Goal: Task Accomplishment & Management: Complete application form

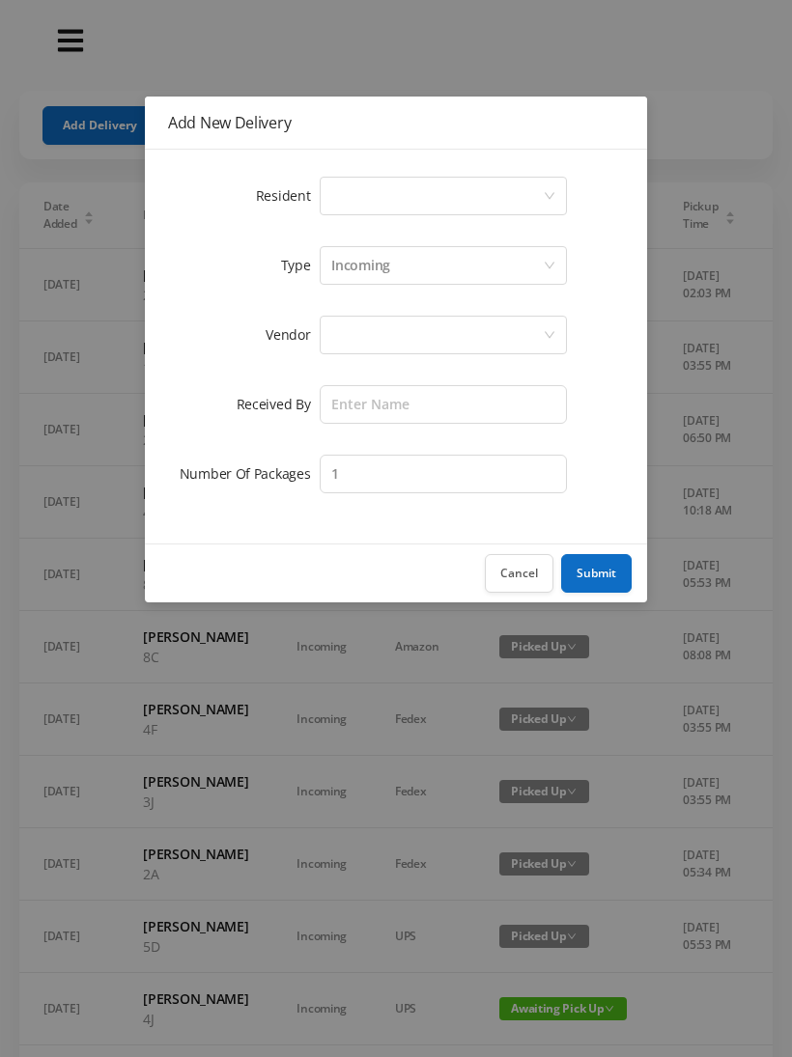
click at [485, 51] on div "Add New Delivery Resident Select a person Type Incoming Vendor Received By Numb…" at bounding box center [396, 528] width 792 height 1057
click at [536, 580] on button "Cancel" at bounding box center [519, 573] width 69 height 39
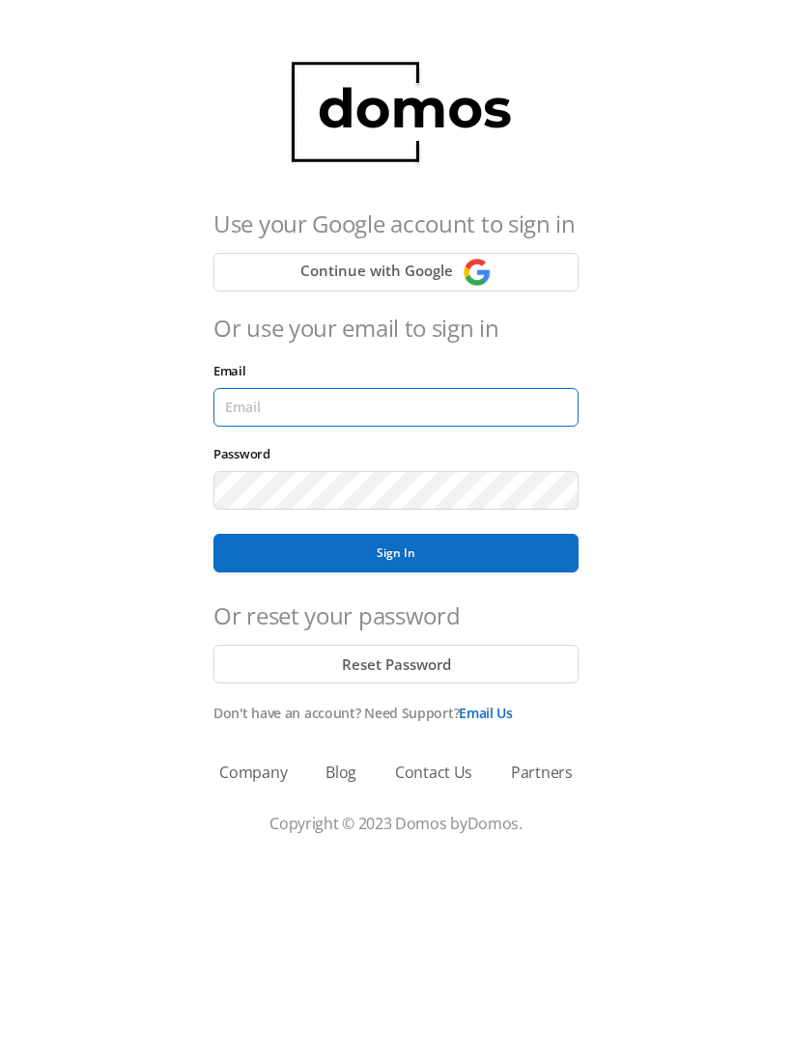
type input "lobby130eightavenue@gmail.com"
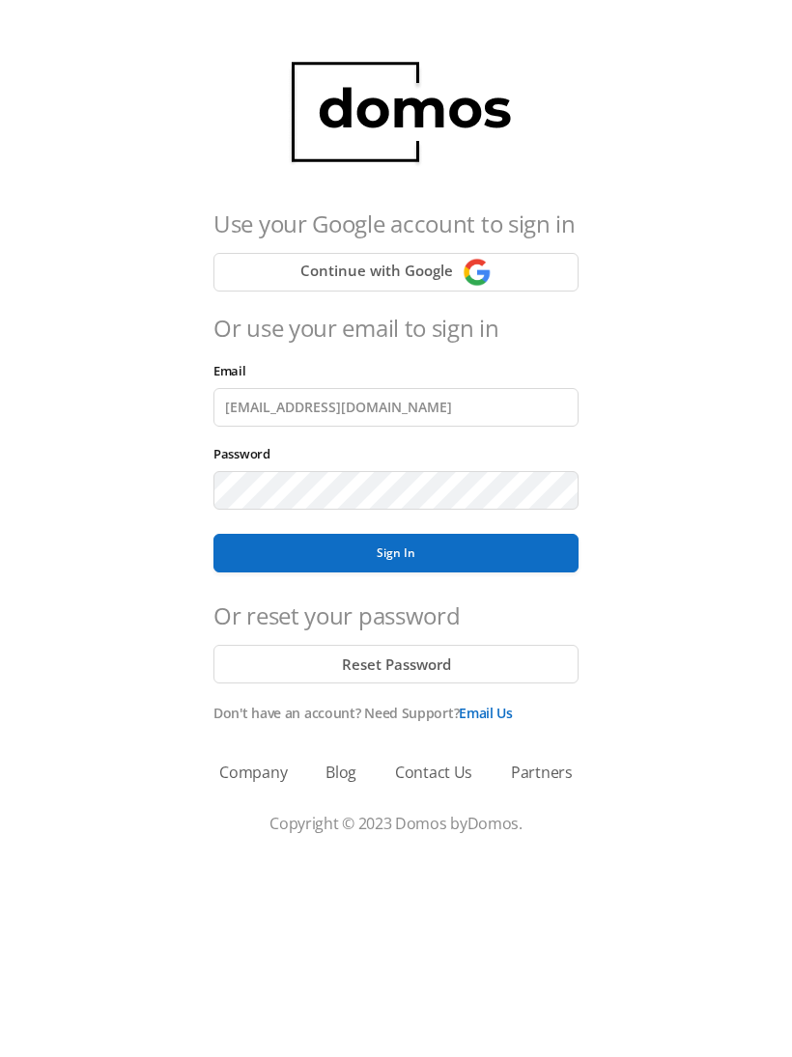
click at [396, 553] on button "Sign In" at bounding box center [395, 553] width 365 height 39
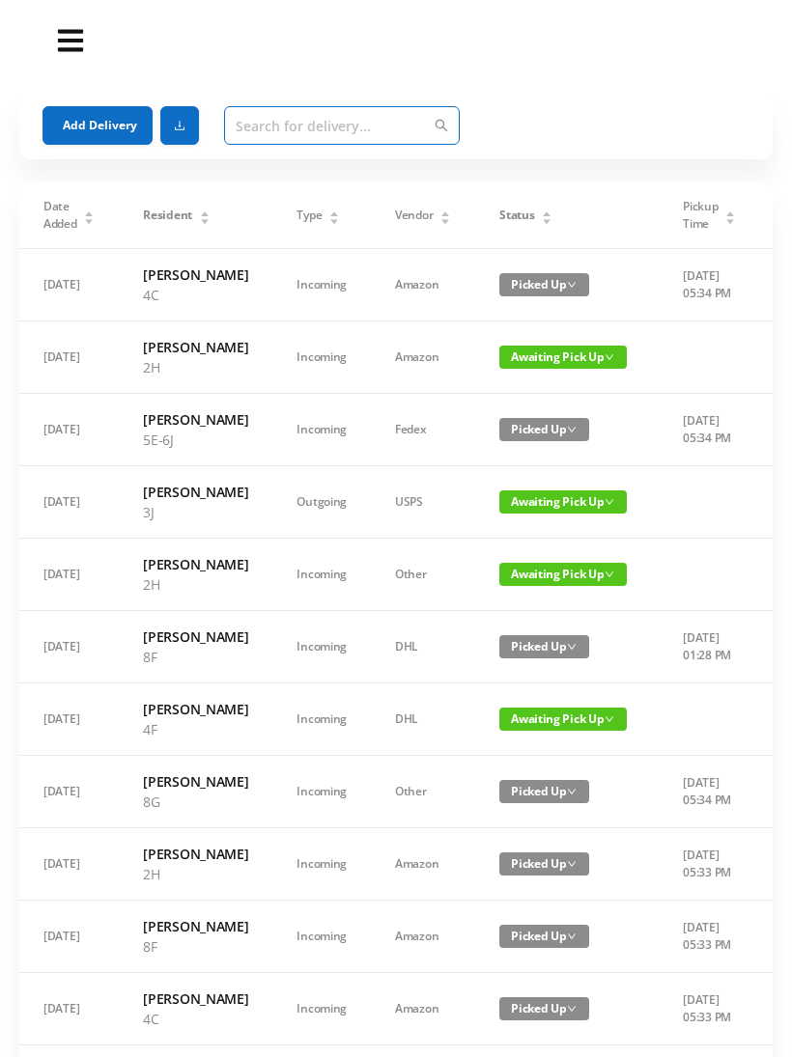
click at [258, 121] on input "text" at bounding box center [342, 125] width 236 height 39
click at [95, 114] on button "Add Delivery" at bounding box center [97, 125] width 110 height 39
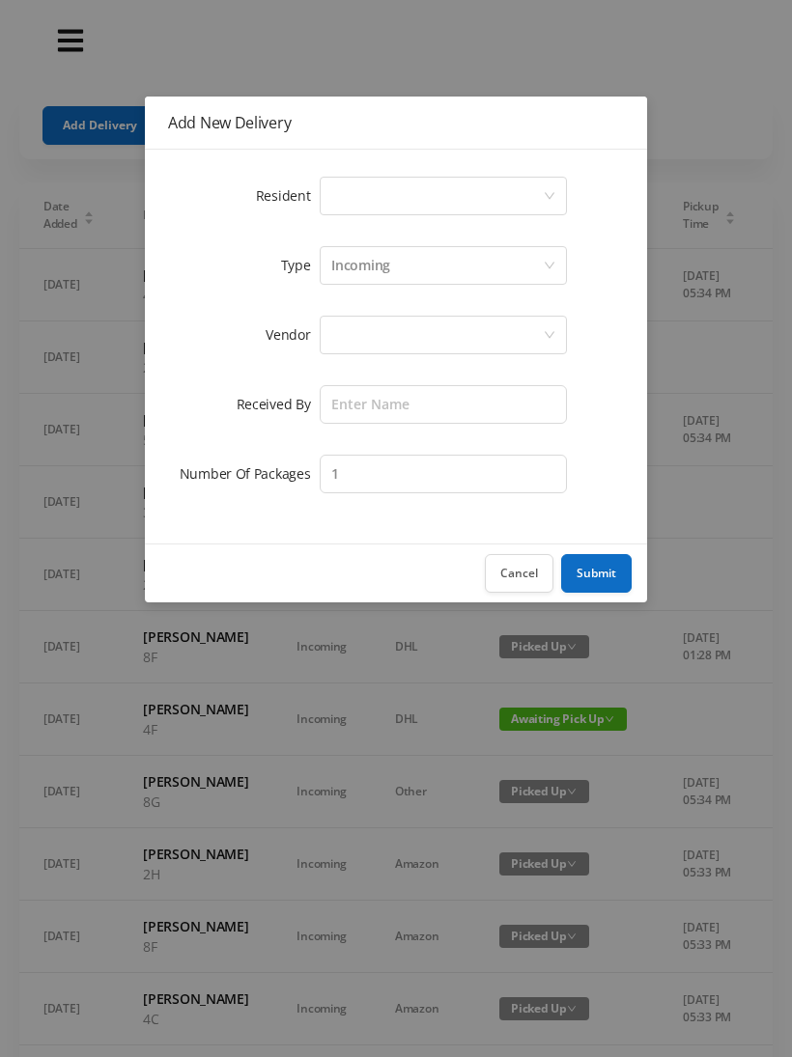
click at [325, 201] on div "Select a person" at bounding box center [443, 196] width 247 height 39
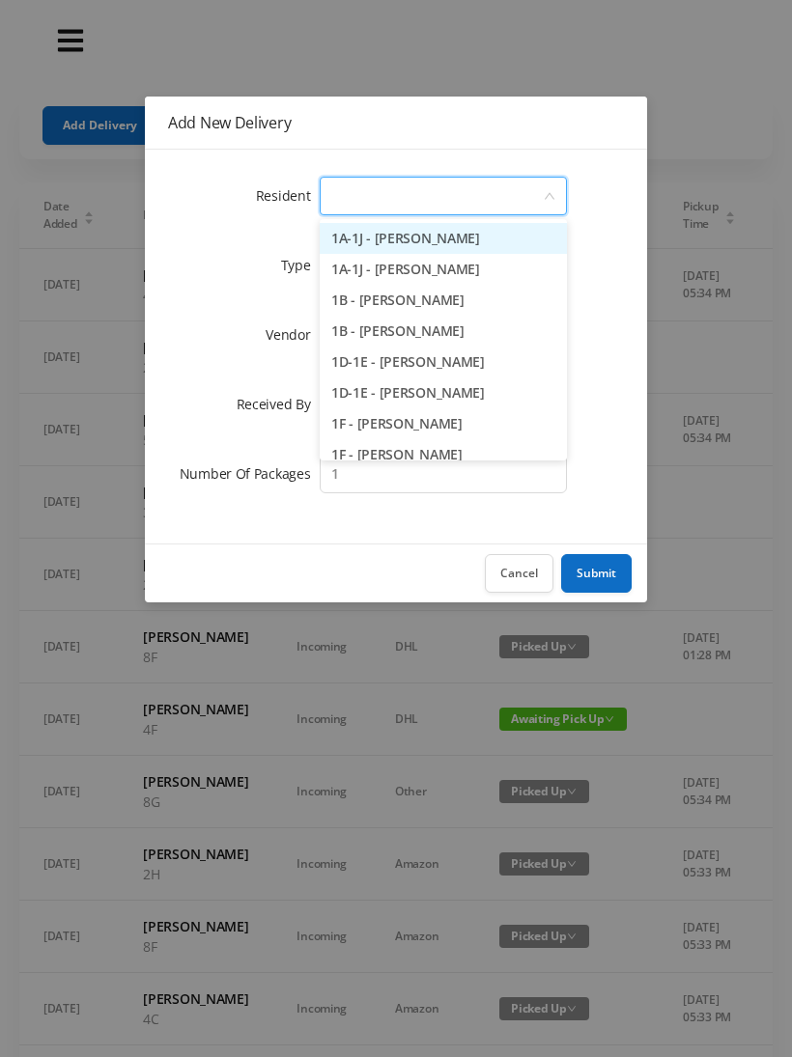
type input "5"
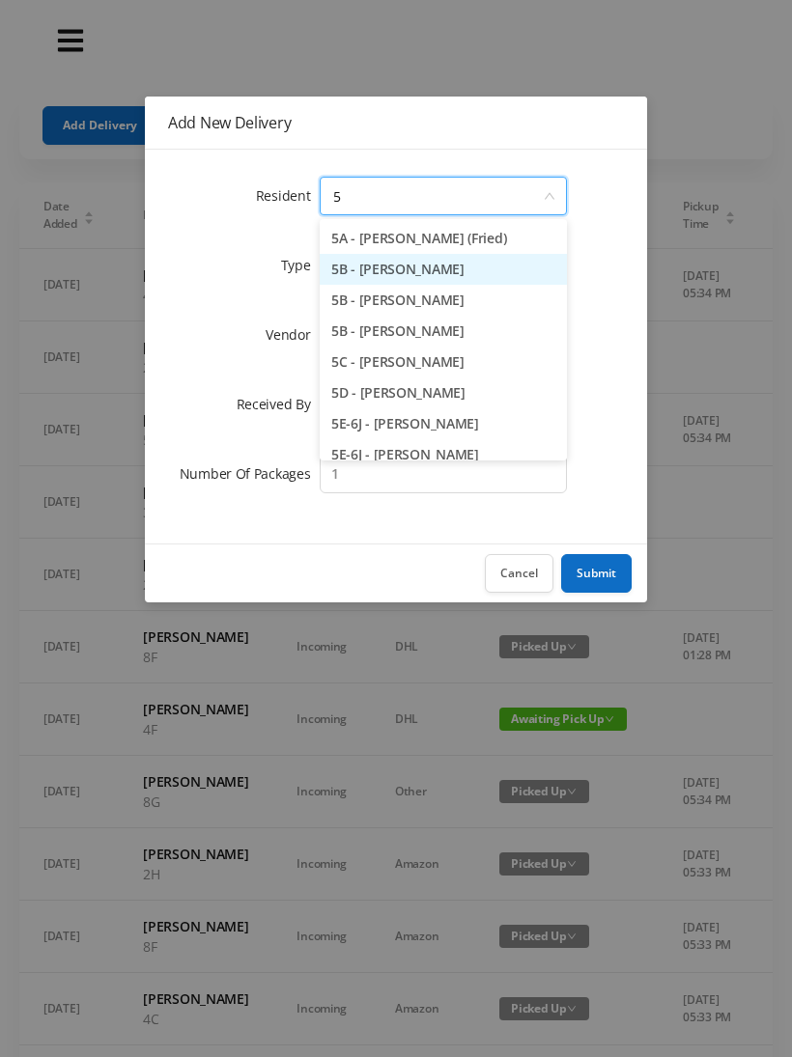
click at [387, 277] on li "5B - Neil Stein" at bounding box center [443, 269] width 247 height 31
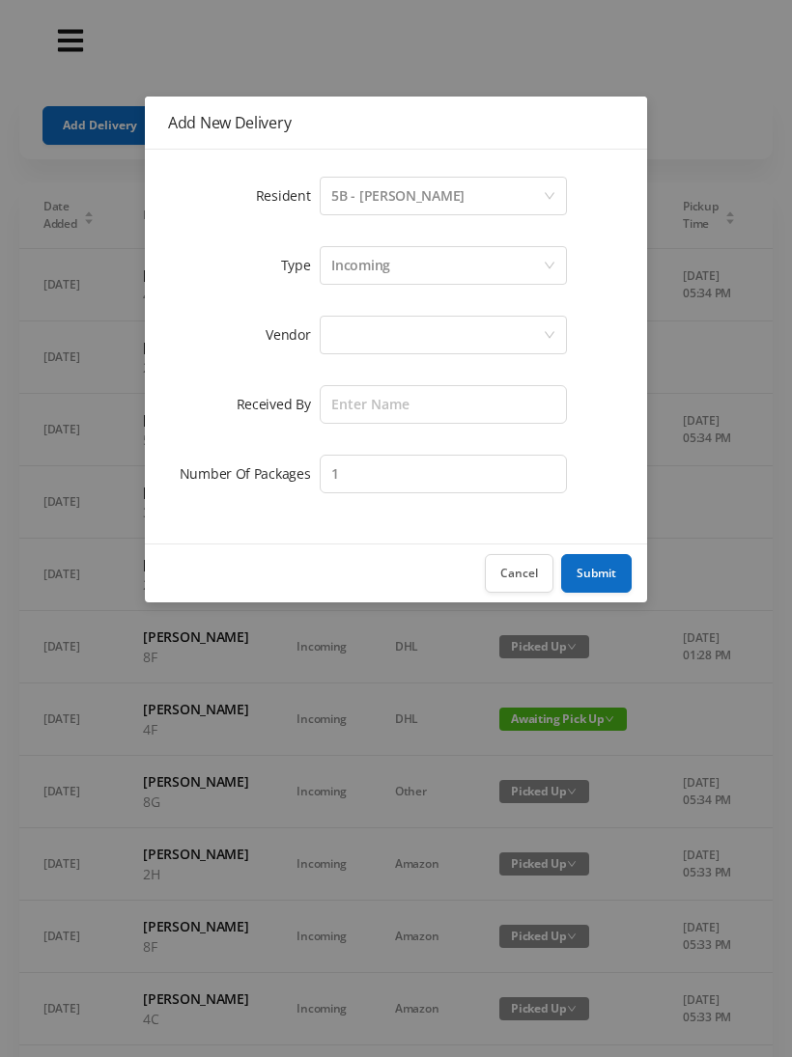
click at [347, 329] on div at bounding box center [436, 335] width 211 height 37
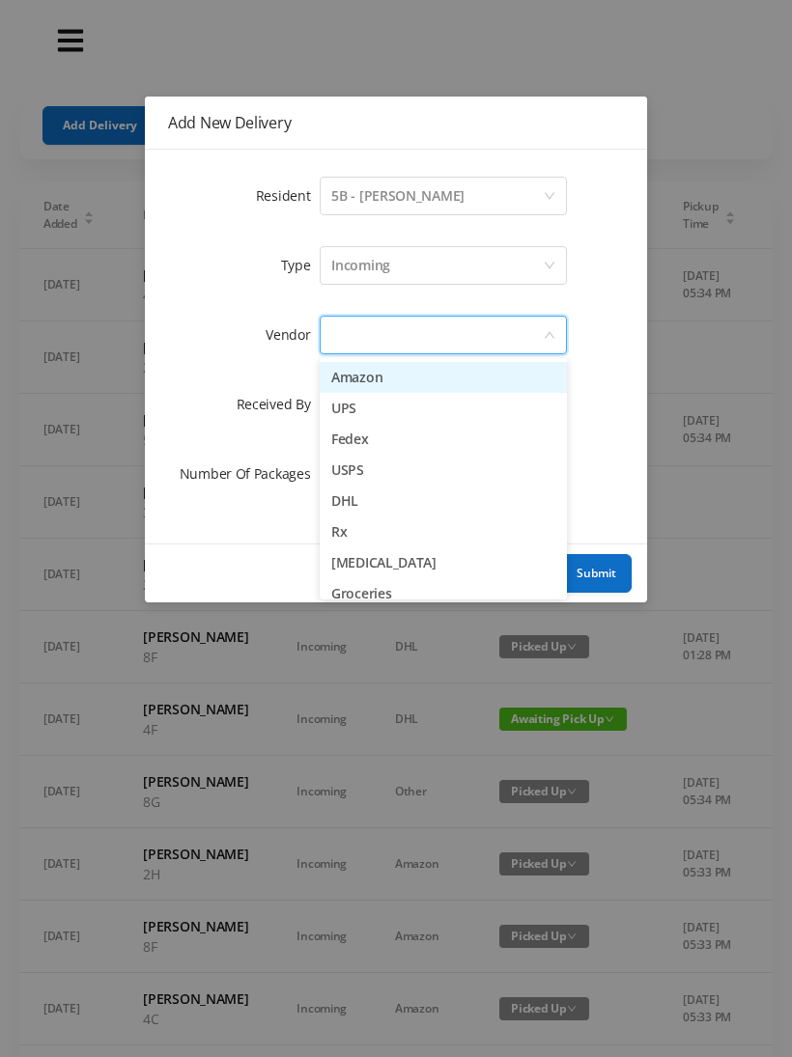
click at [406, 377] on li "Amazon" at bounding box center [443, 377] width 247 height 31
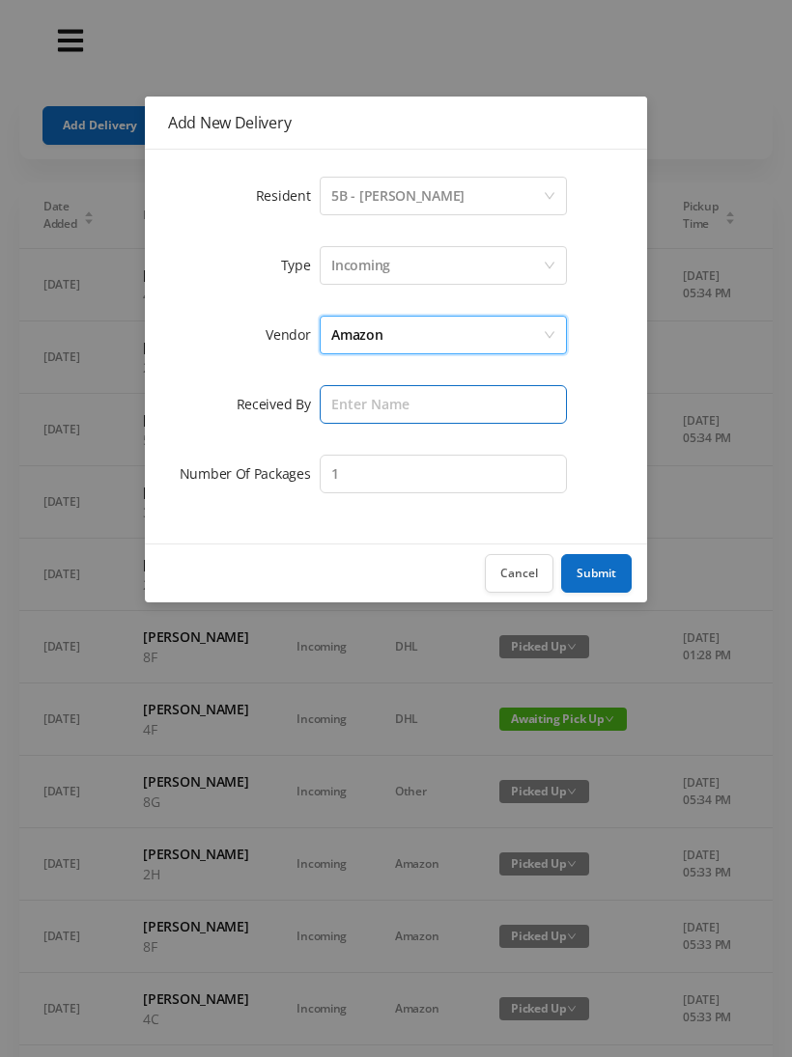
click at [341, 402] on input "text" at bounding box center [443, 404] width 247 height 39
type input "Wayne"
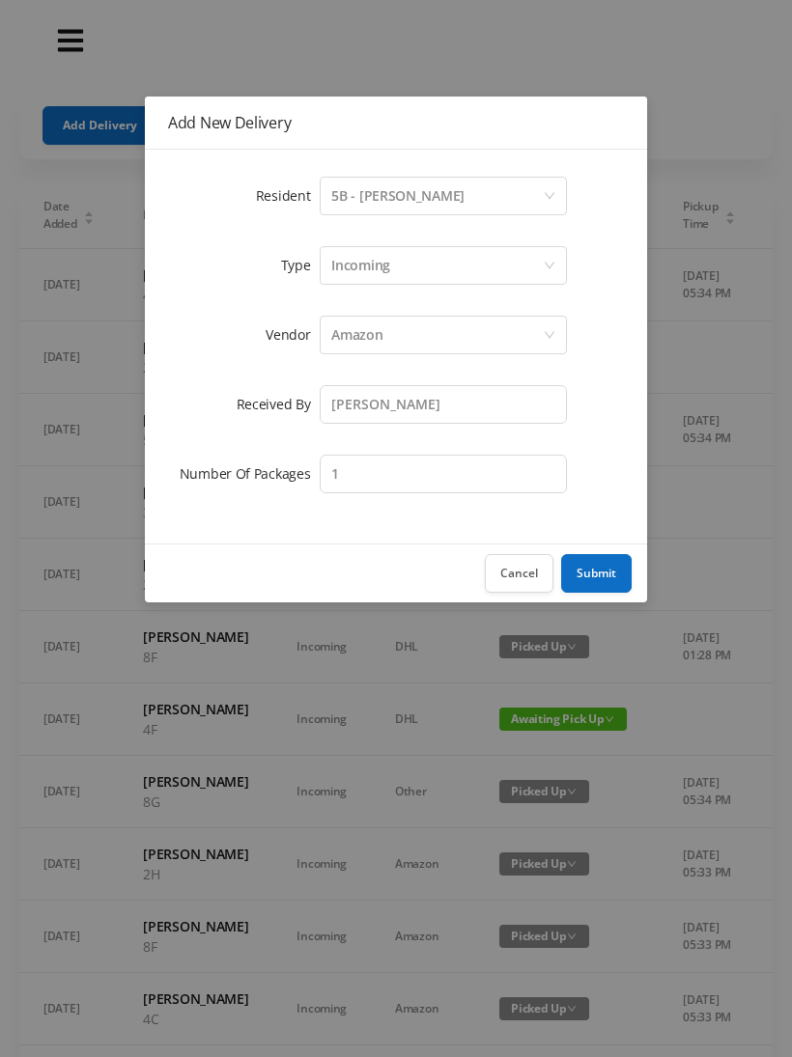
click at [602, 573] on button "Submit" at bounding box center [596, 573] width 70 height 39
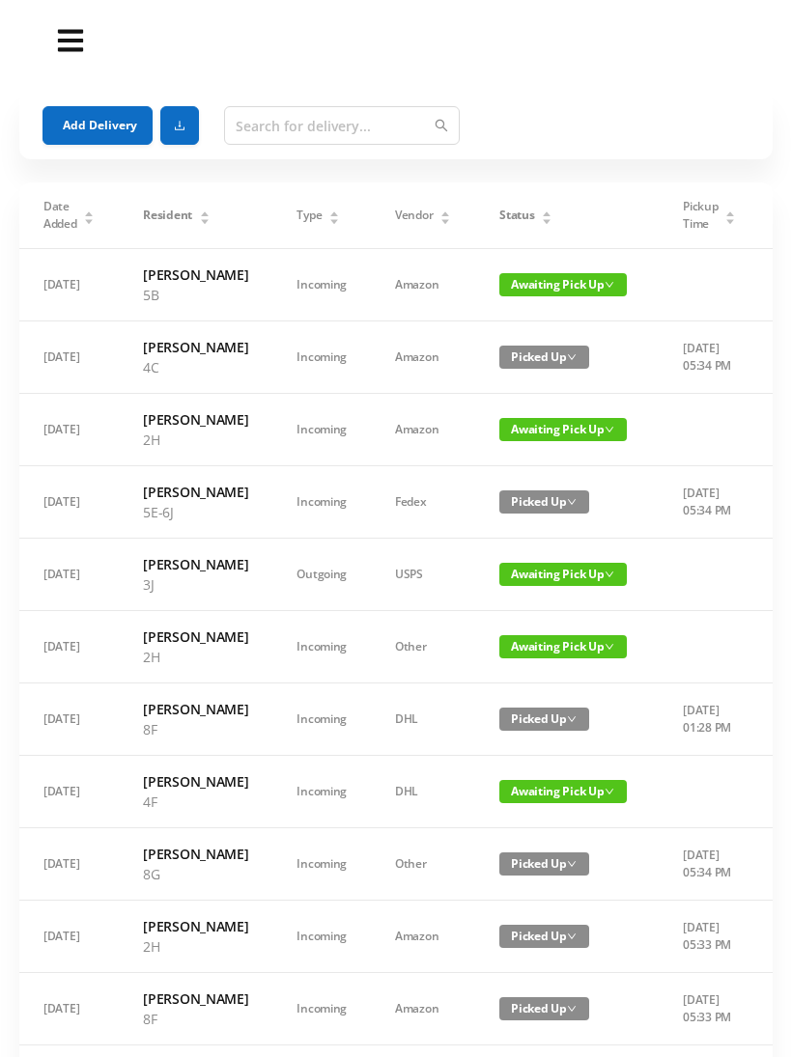
click at [84, 128] on button "Add Delivery" at bounding box center [97, 125] width 110 height 39
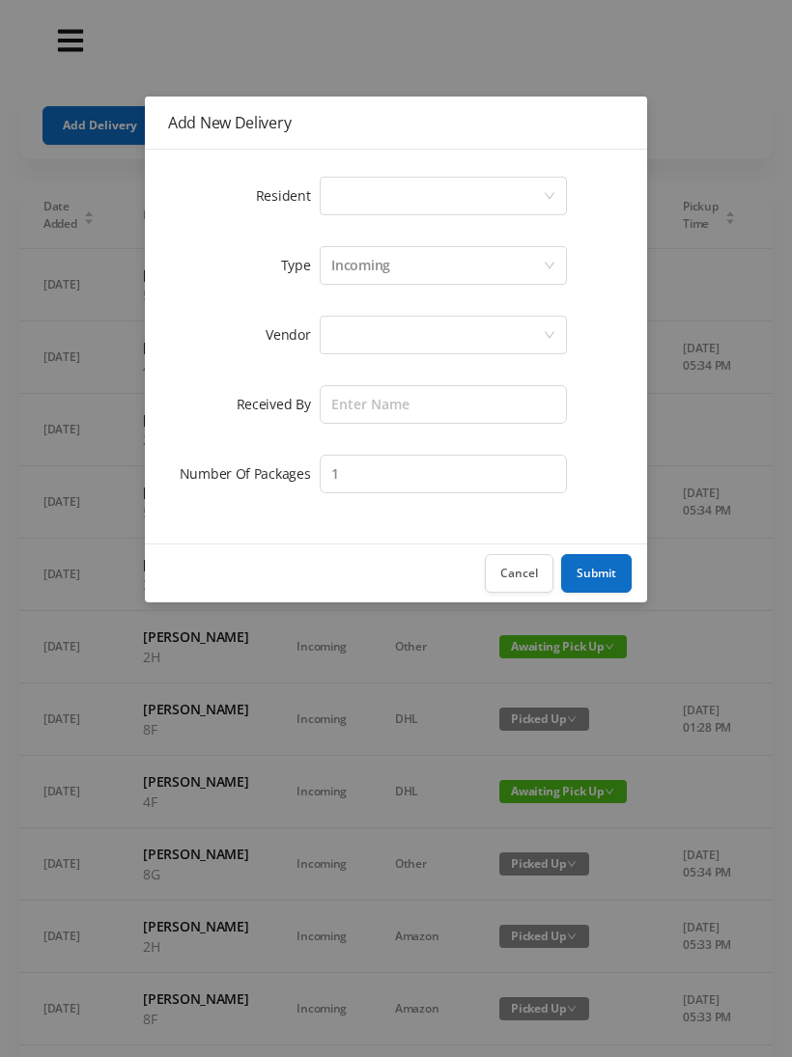
click at [358, 200] on div "Select a person" at bounding box center [436, 196] width 211 height 37
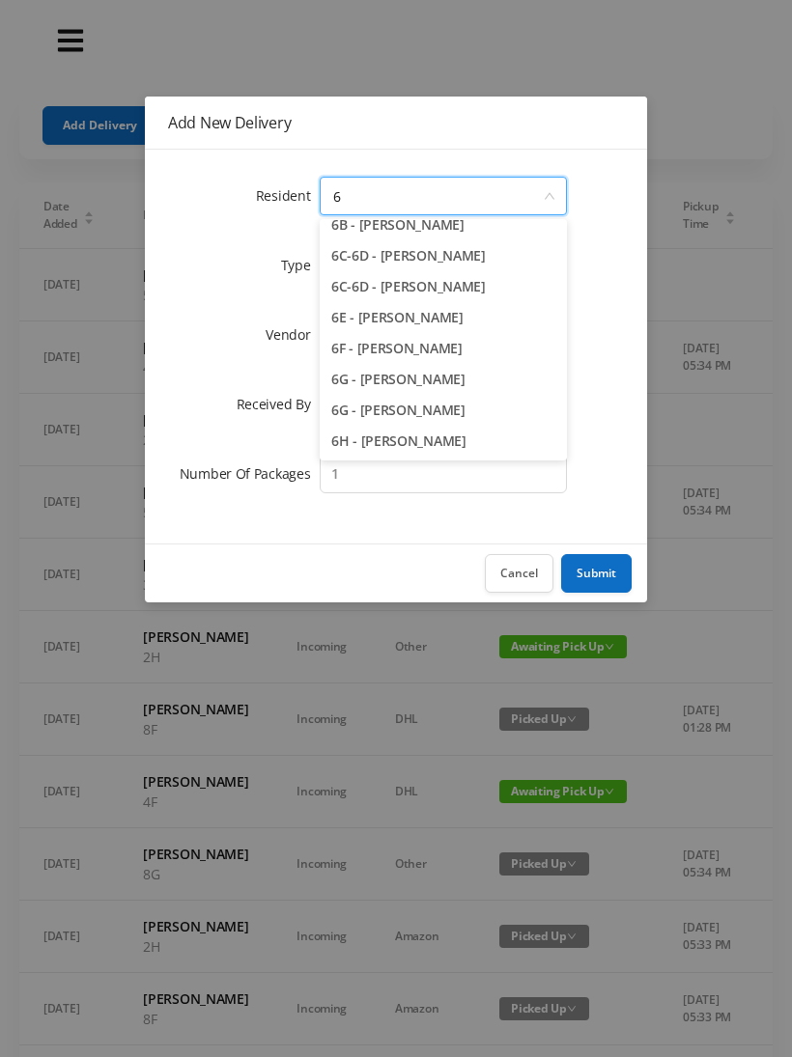
scroll to position [137, 0]
click at [402, 412] on li "6G - Luci Balsamo" at bounding box center [443, 410] width 247 height 31
type input "6"
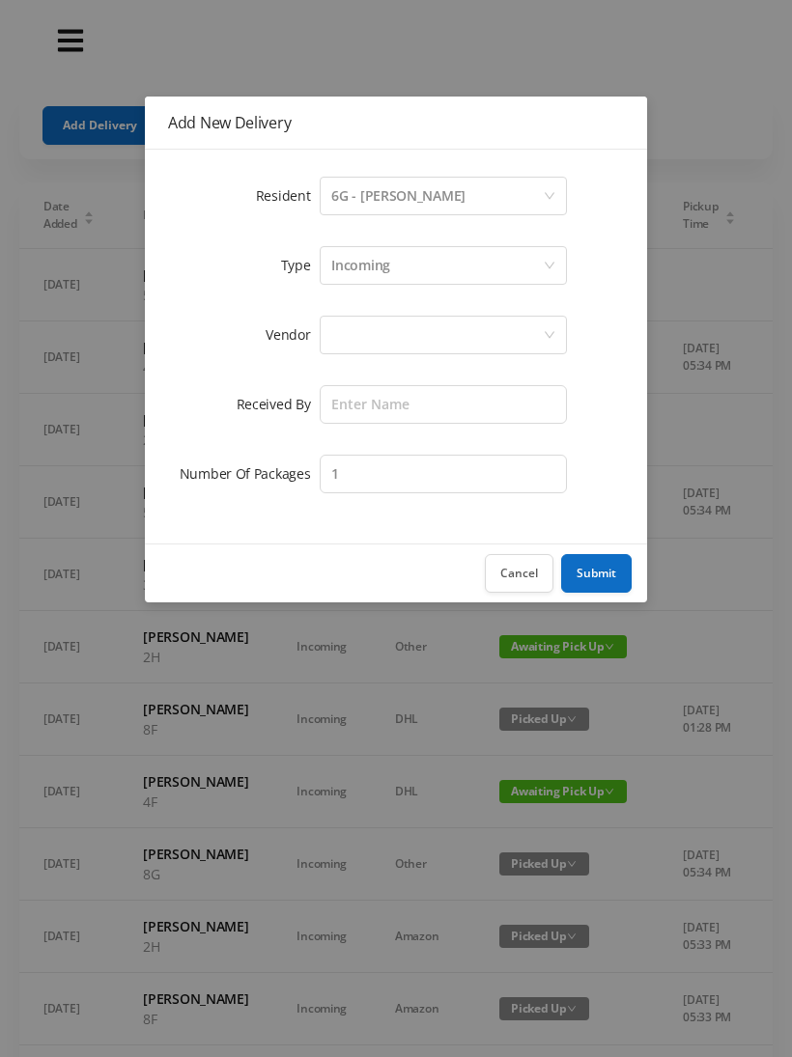
click at [463, 183] on div "Select a person 6G - Luci Balsamo" at bounding box center [436, 196] width 211 height 37
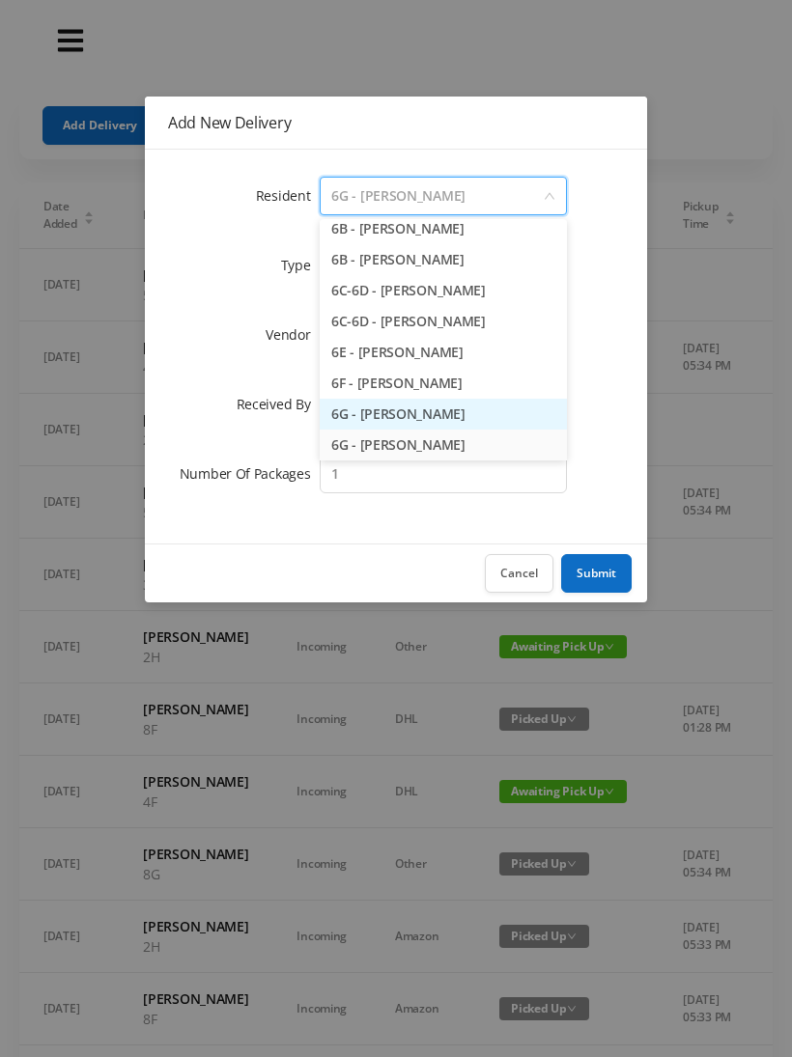
click at [423, 415] on li "6G - Matteo Ferrucci" at bounding box center [443, 414] width 247 height 31
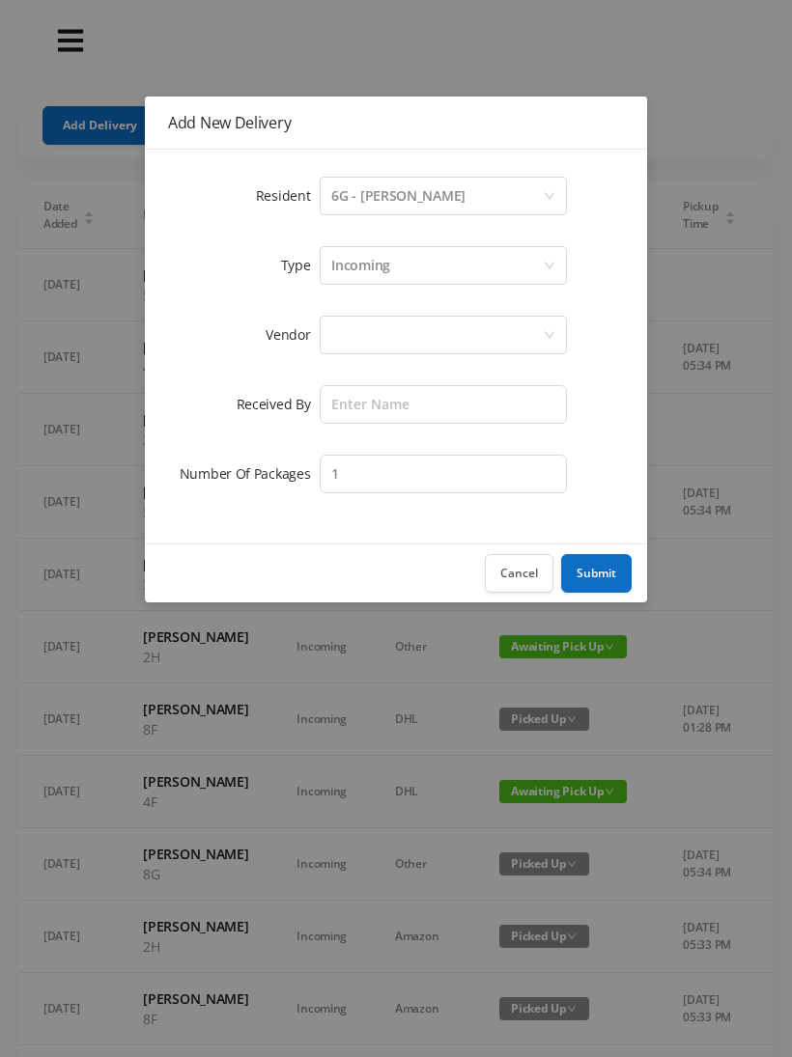
click at [341, 327] on div at bounding box center [436, 335] width 211 height 37
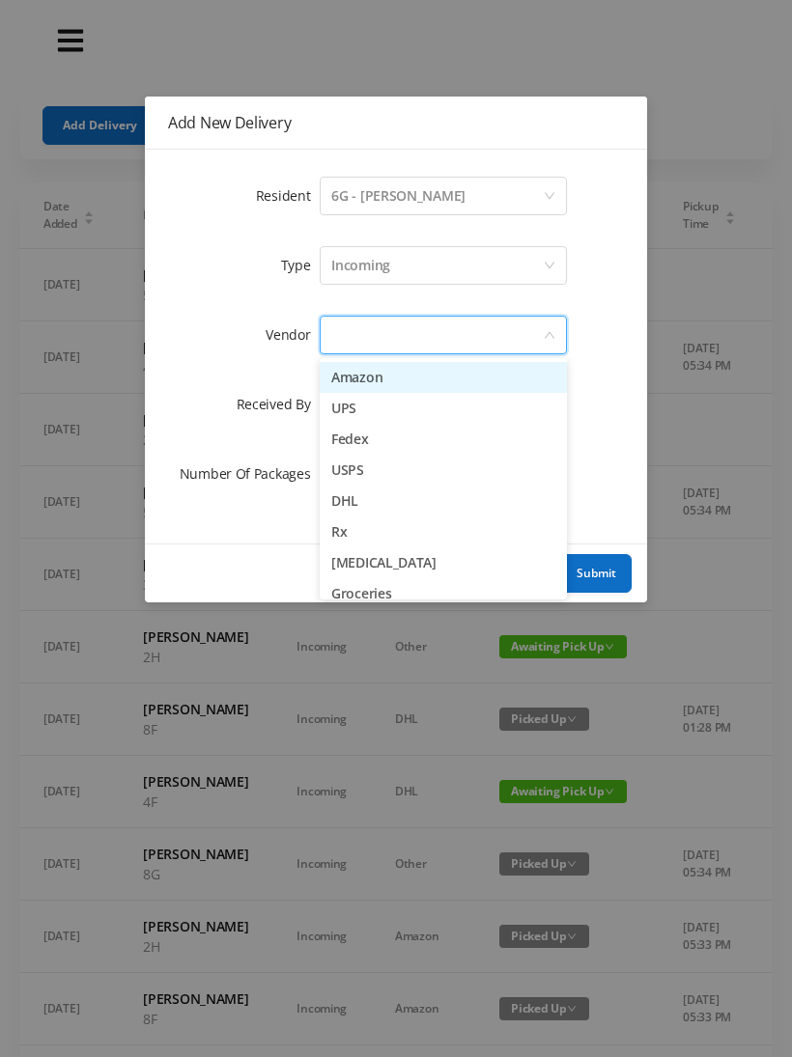
click at [423, 362] on li "Amazon" at bounding box center [443, 377] width 247 height 31
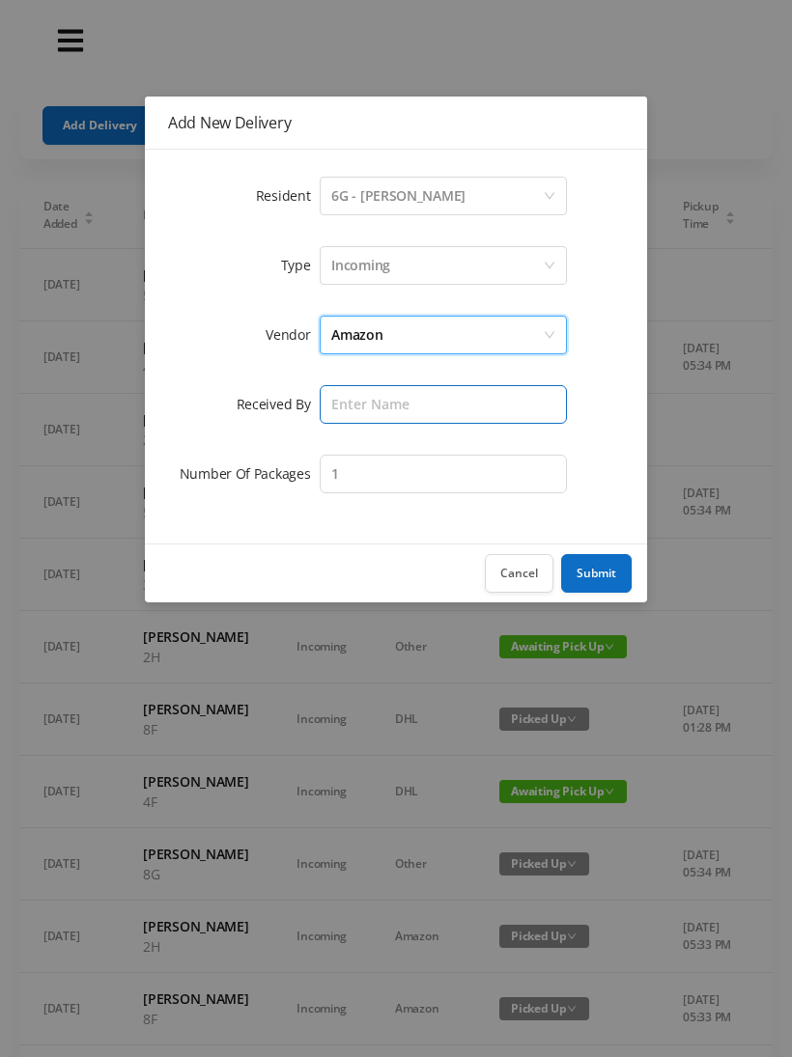
click at [354, 388] on input "text" at bounding box center [443, 404] width 247 height 39
type input "Wayne"
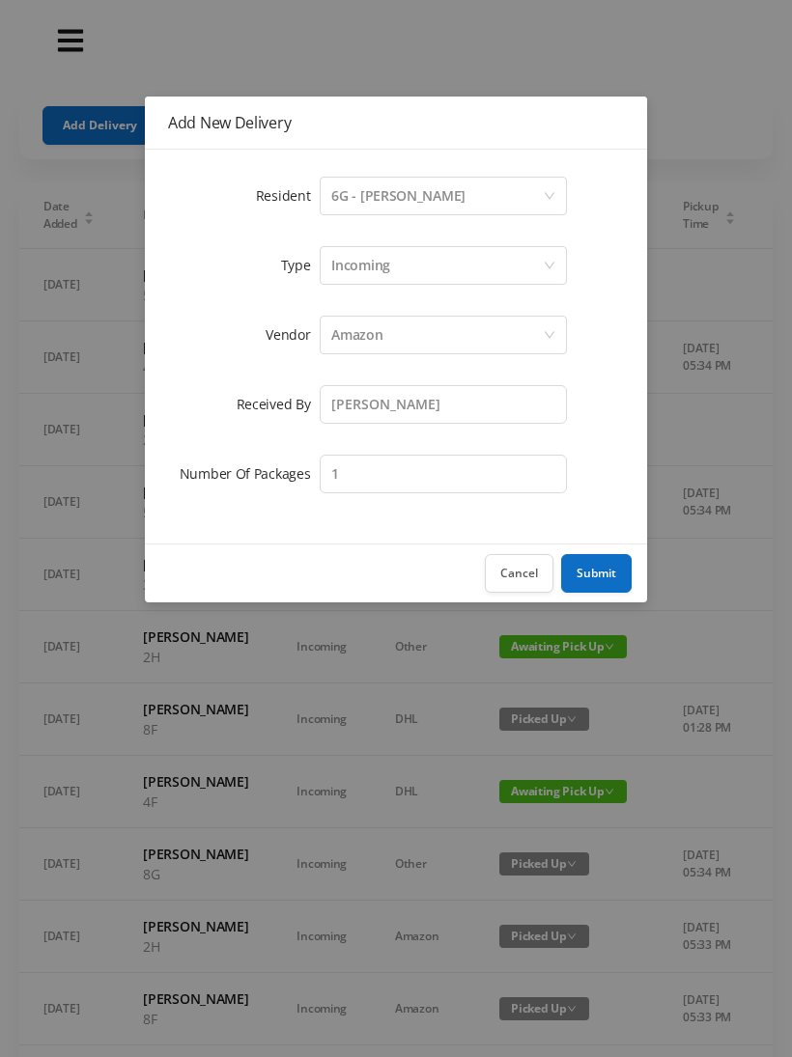
click at [603, 562] on button "Submit" at bounding box center [596, 573] width 70 height 39
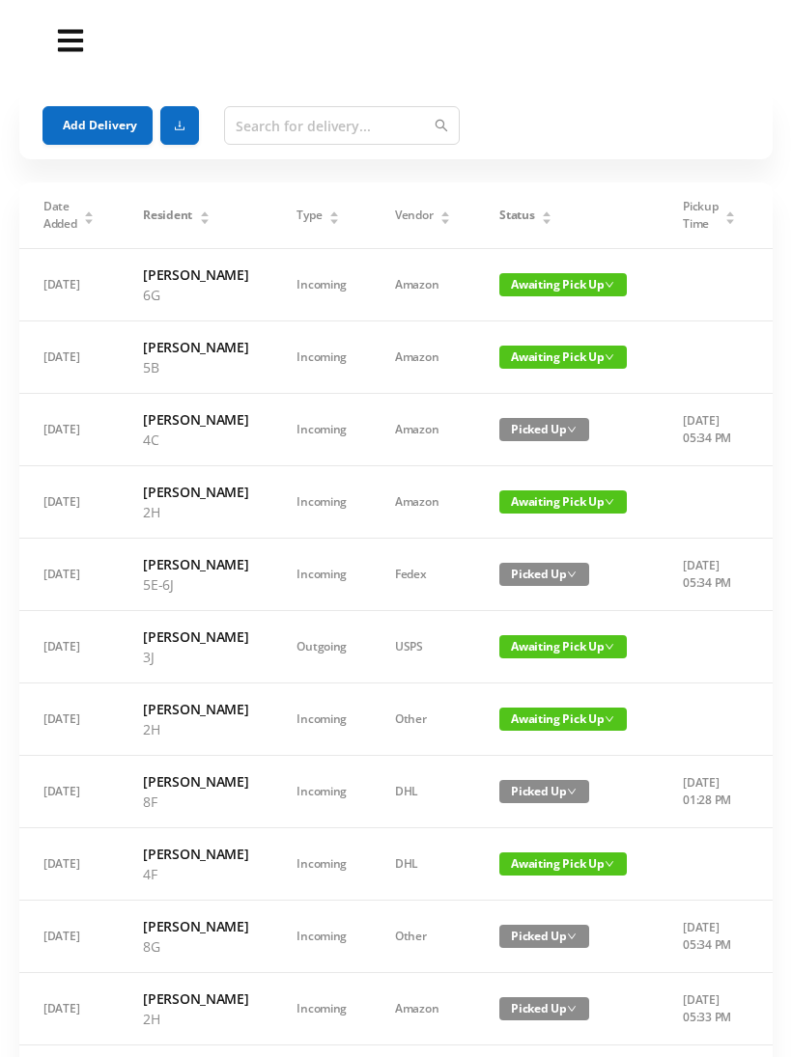
click at [53, 118] on button "Add Delivery" at bounding box center [97, 125] width 110 height 39
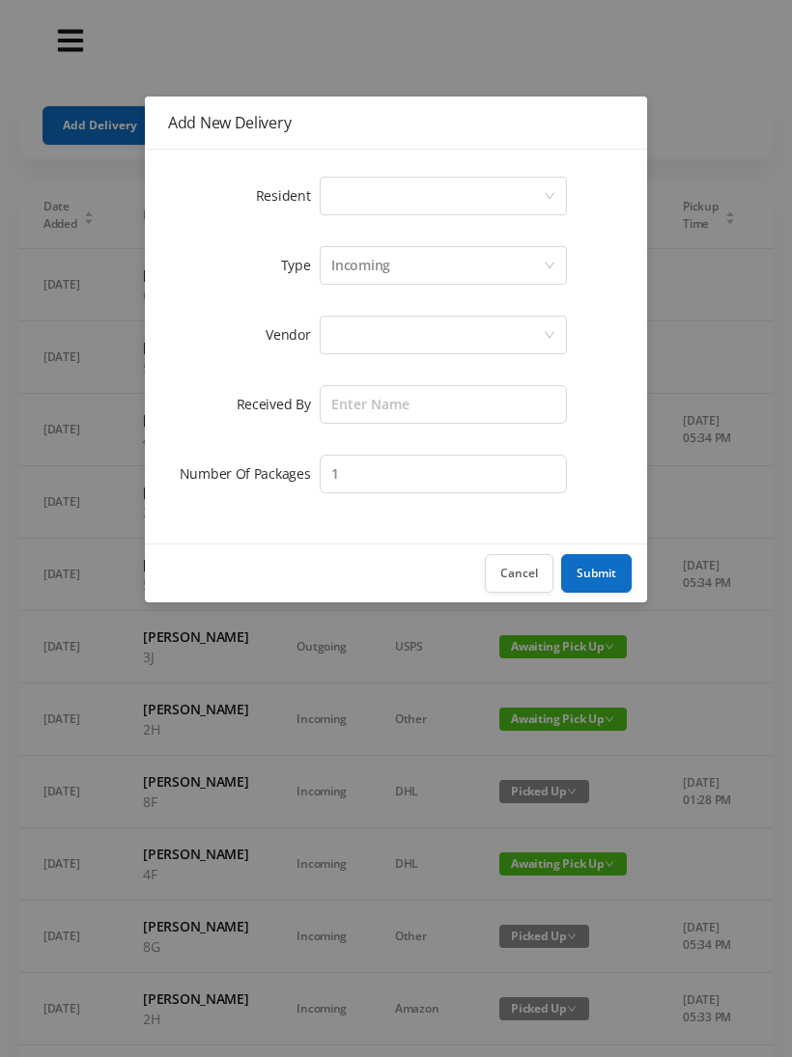
click at [341, 211] on div "Select a person" at bounding box center [436, 196] width 211 height 37
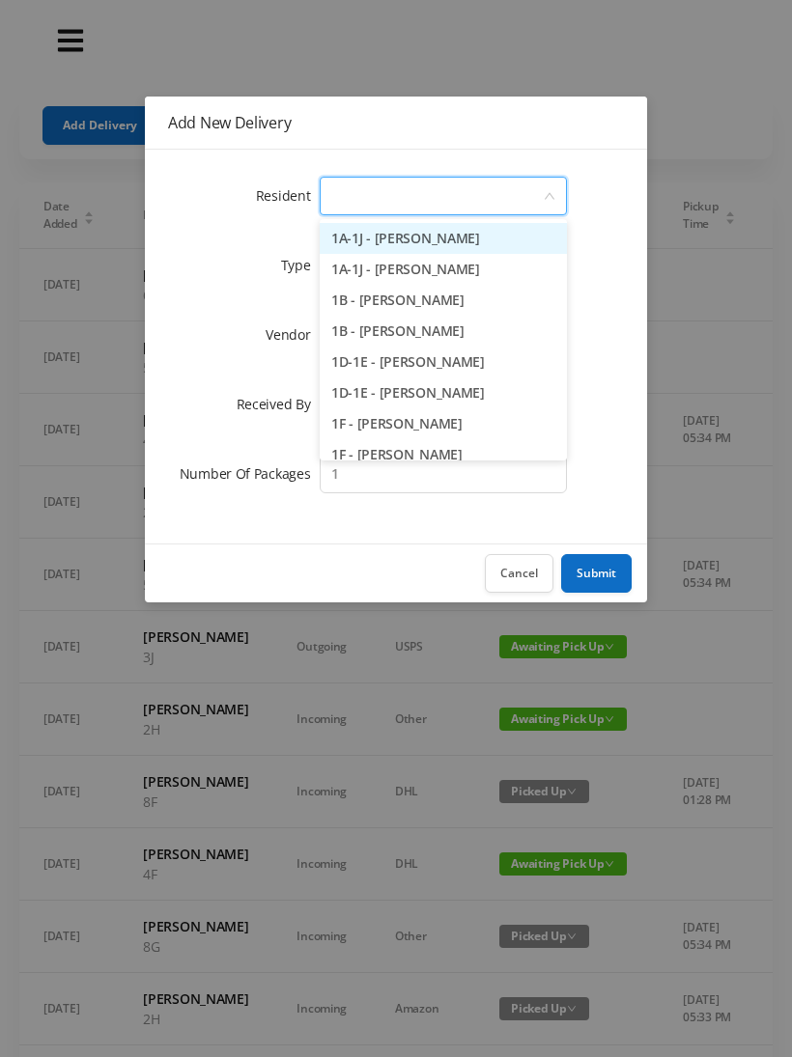
type input "7"
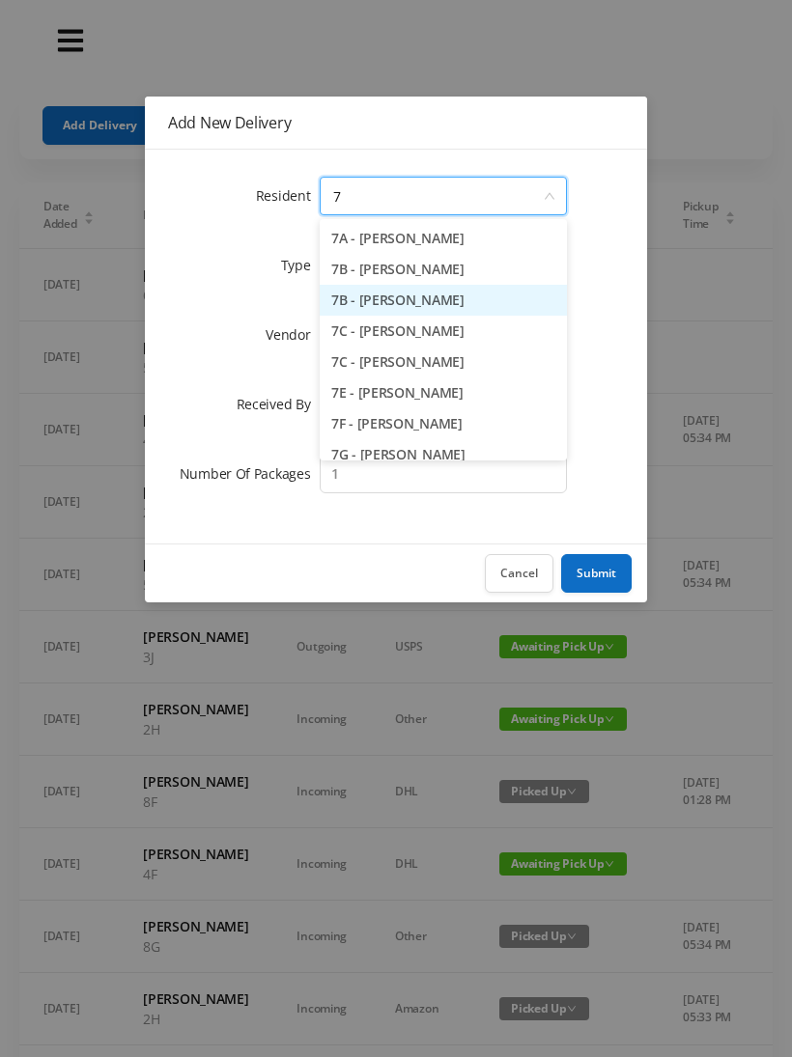
click at [418, 294] on li "7B - Yukiko Graubard" at bounding box center [443, 300] width 247 height 31
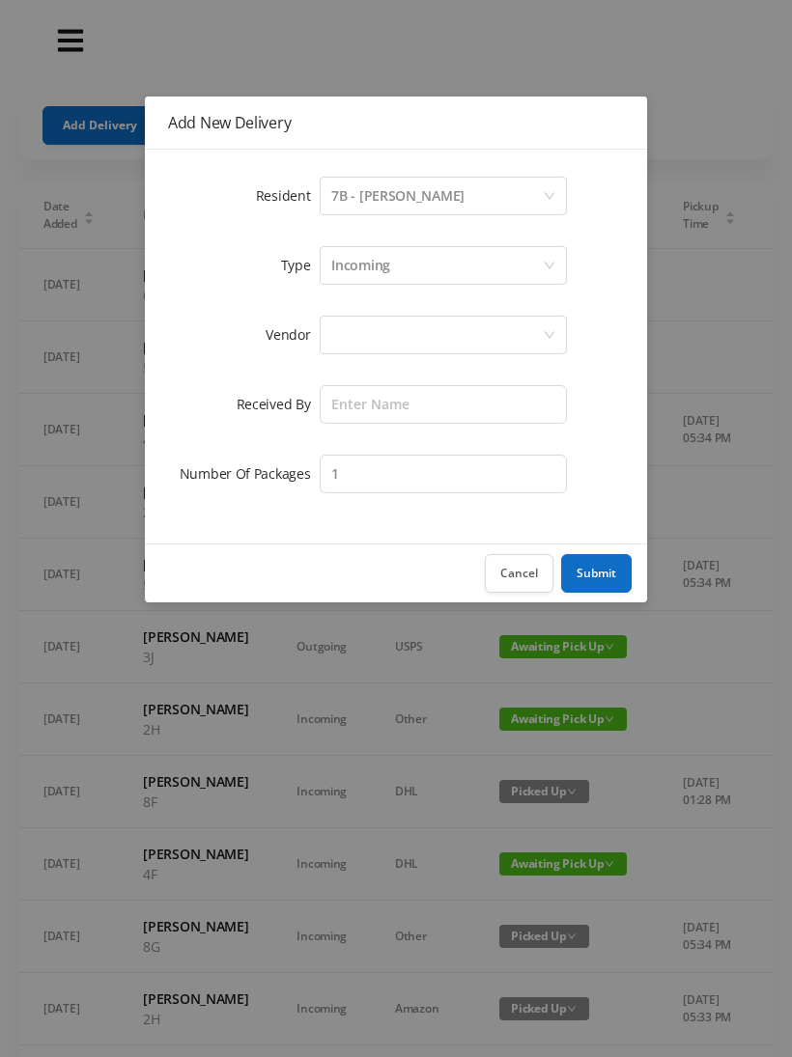
click at [349, 334] on div at bounding box center [436, 335] width 211 height 37
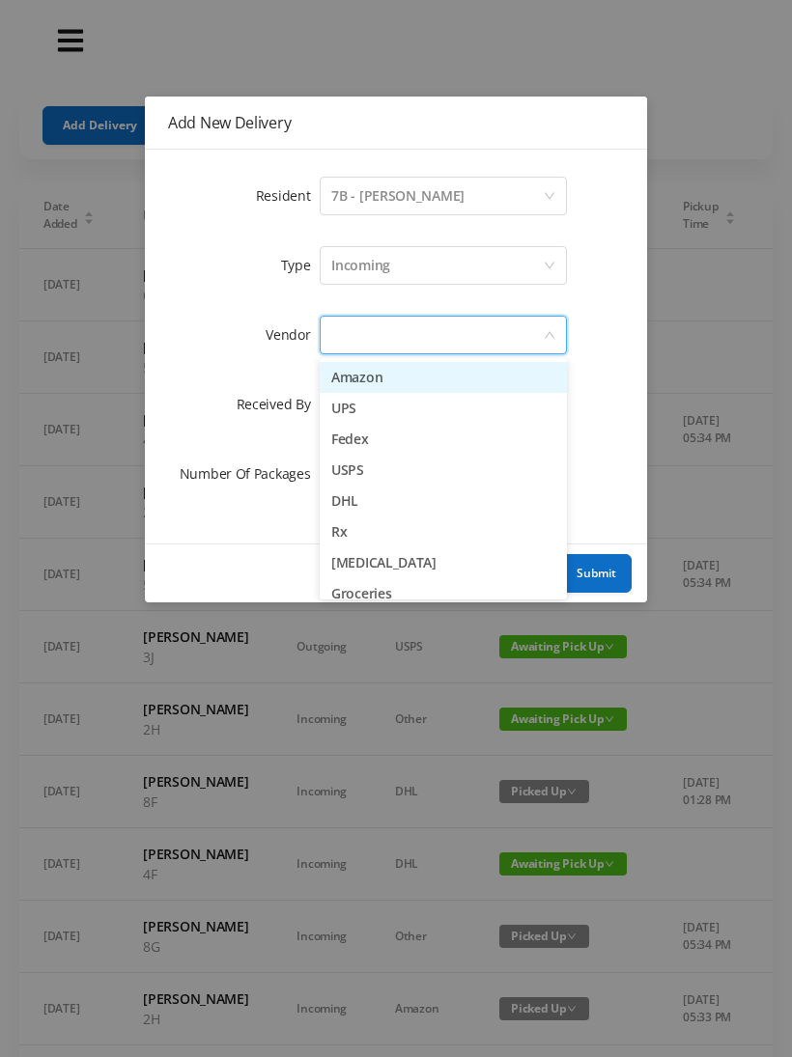
click at [438, 374] on li "Amazon" at bounding box center [443, 377] width 247 height 31
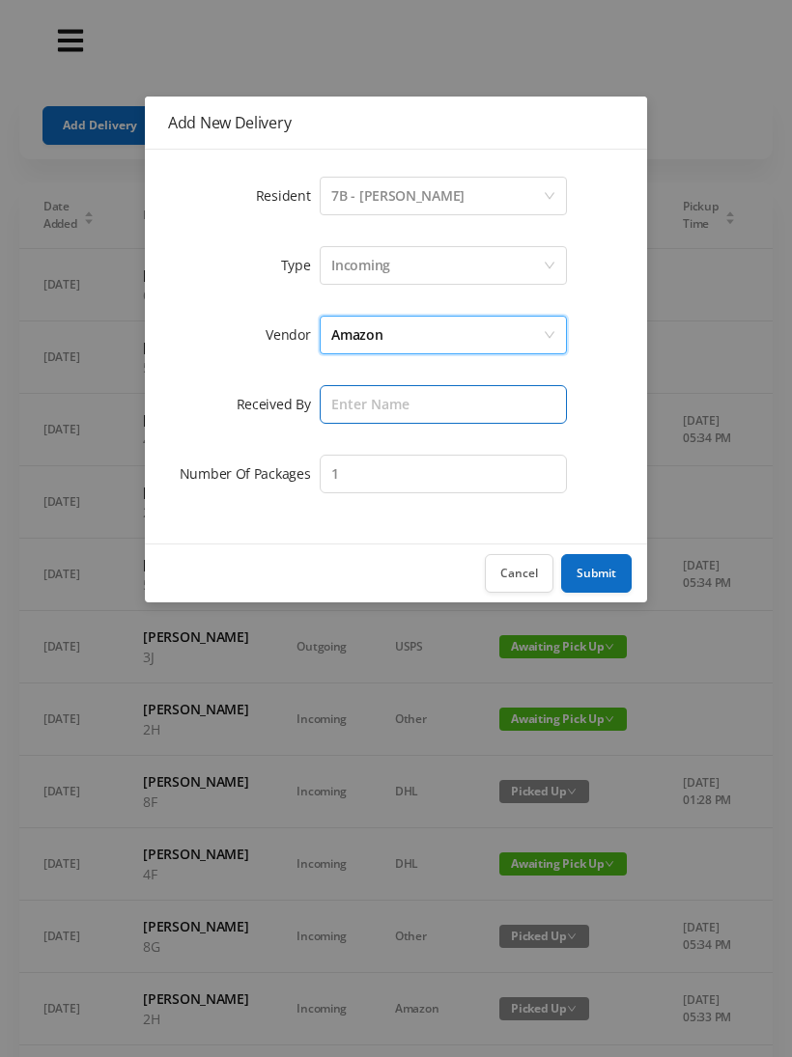
click at [358, 406] on input "text" at bounding box center [443, 404] width 247 height 39
type input "Wayne"
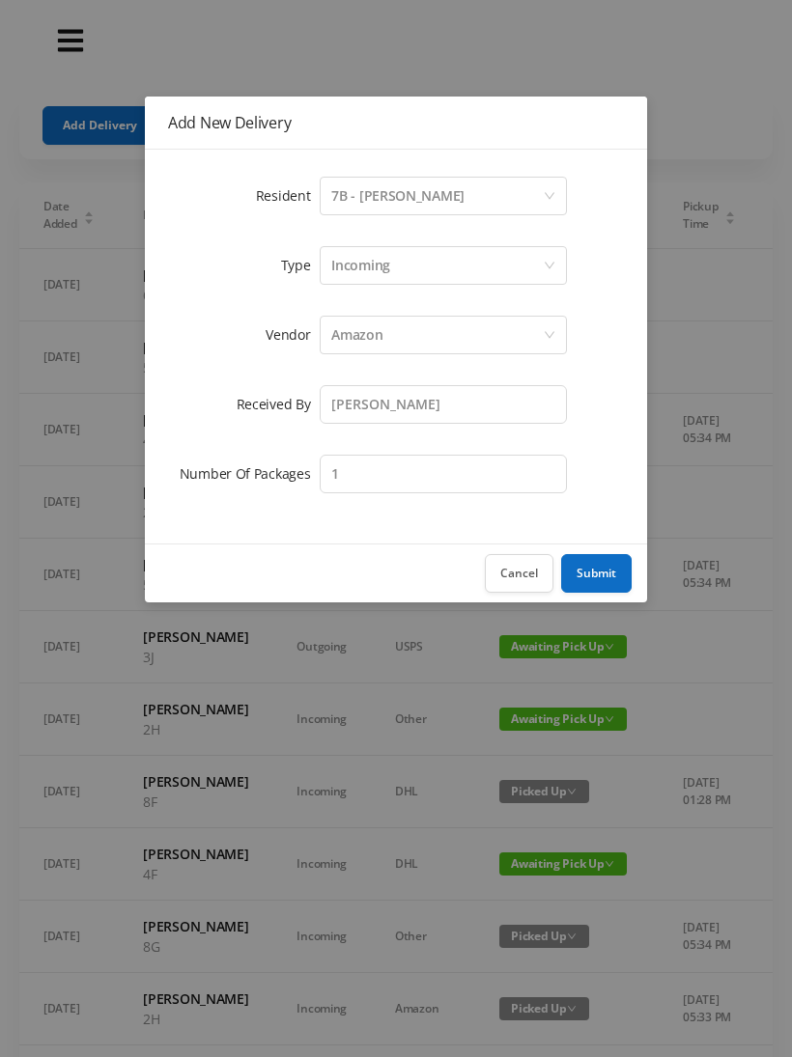
click at [593, 568] on button "Submit" at bounding box center [596, 573] width 70 height 39
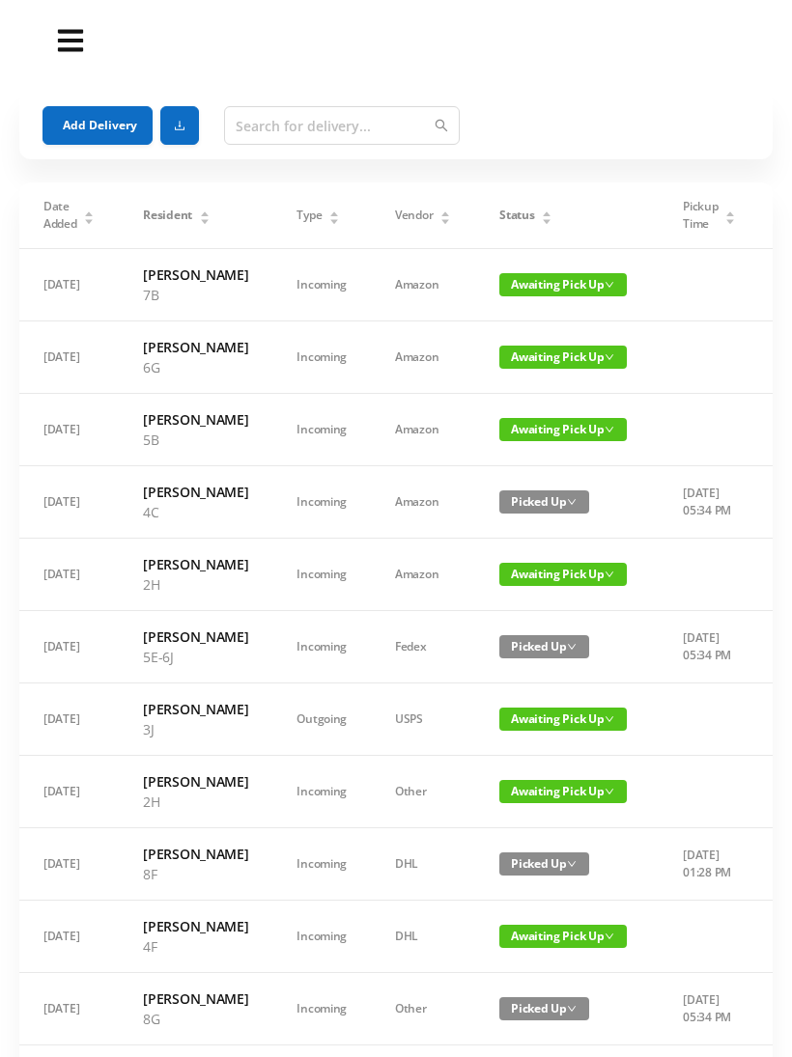
click at [102, 120] on button "Add Delivery" at bounding box center [97, 125] width 110 height 39
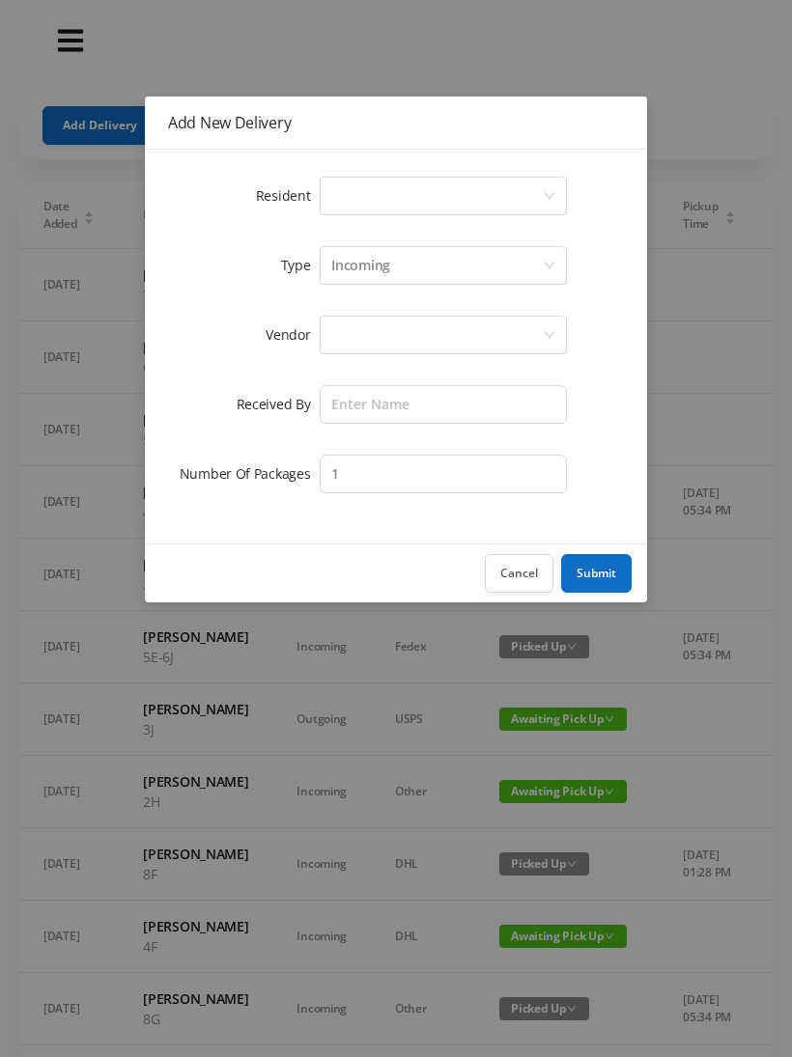
click at [355, 202] on div "Select a person" at bounding box center [436, 196] width 211 height 37
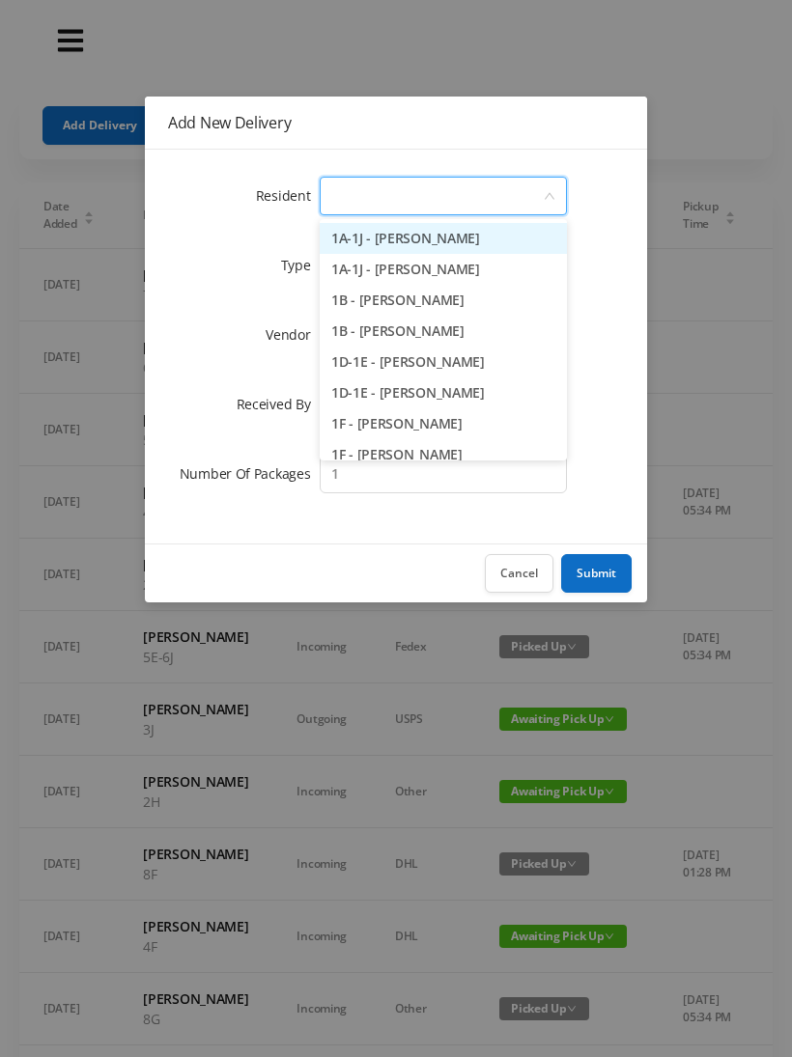
type input "4"
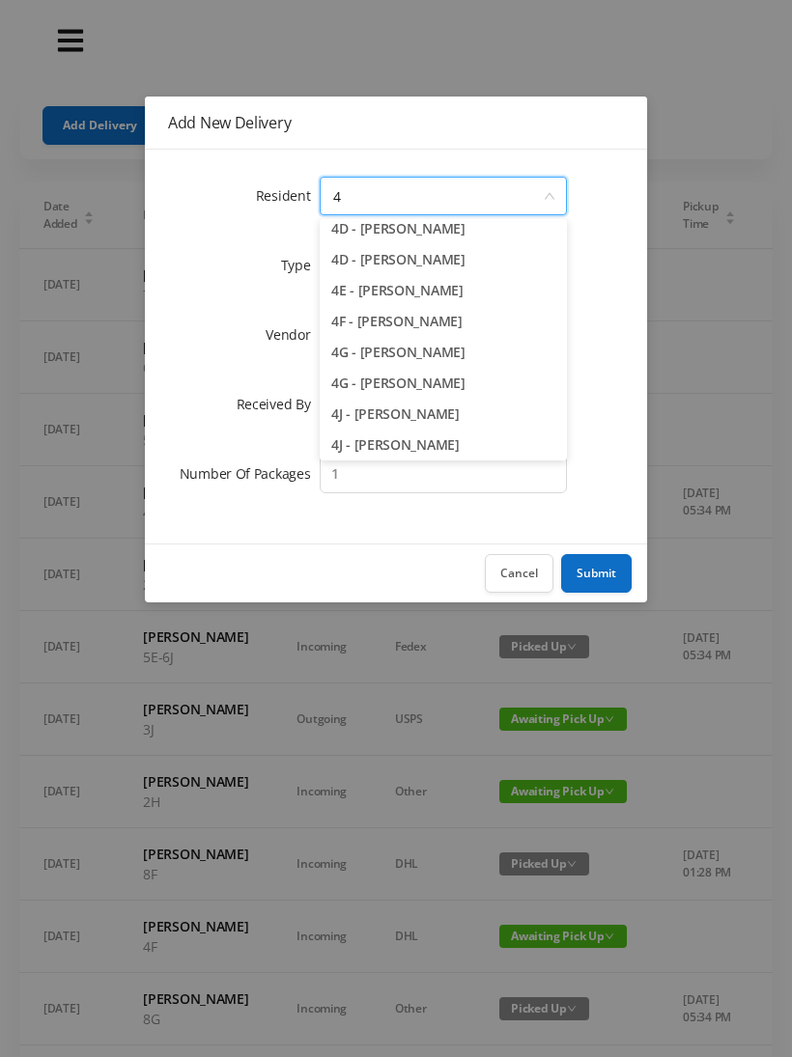
scroll to position [203, 0]
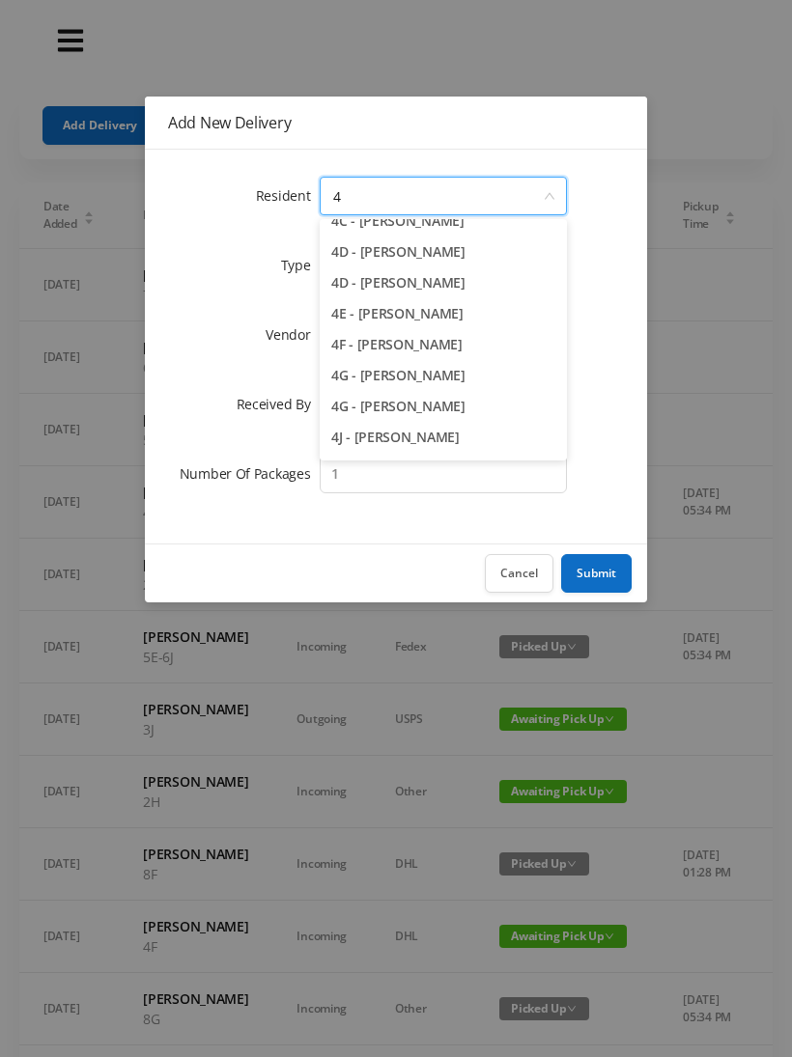
click at [424, 341] on li "4F - Rebecca Gildiner" at bounding box center [443, 344] width 247 height 31
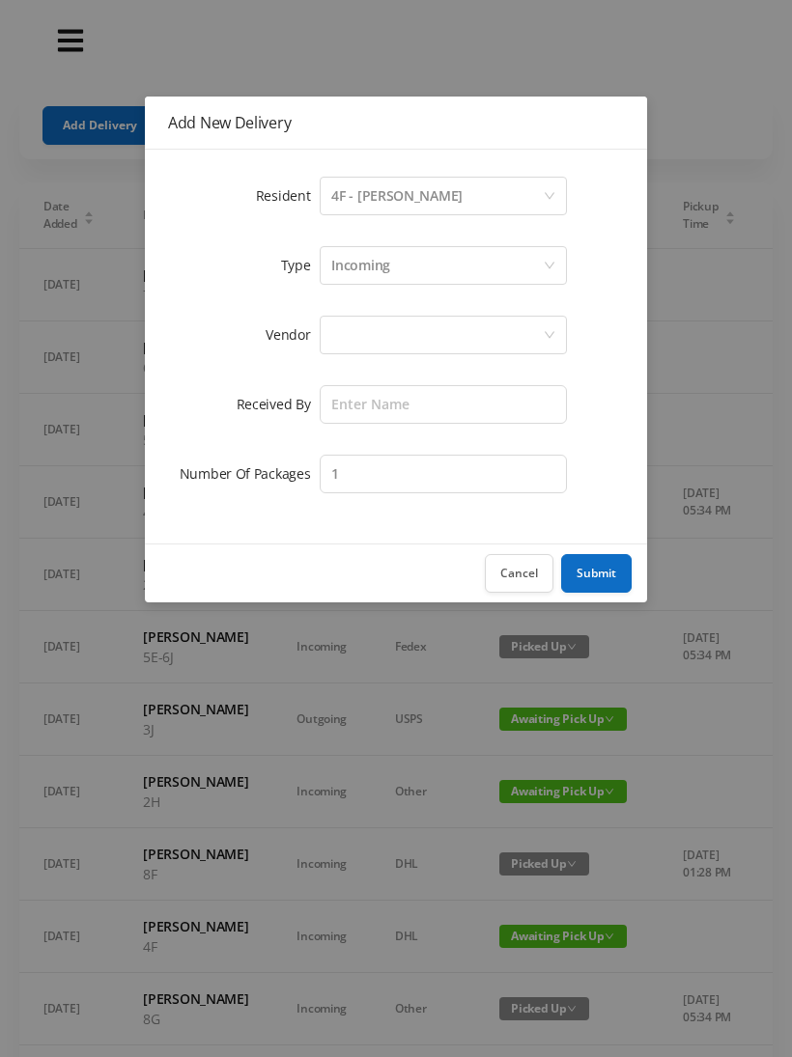
click at [343, 348] on div at bounding box center [436, 335] width 211 height 37
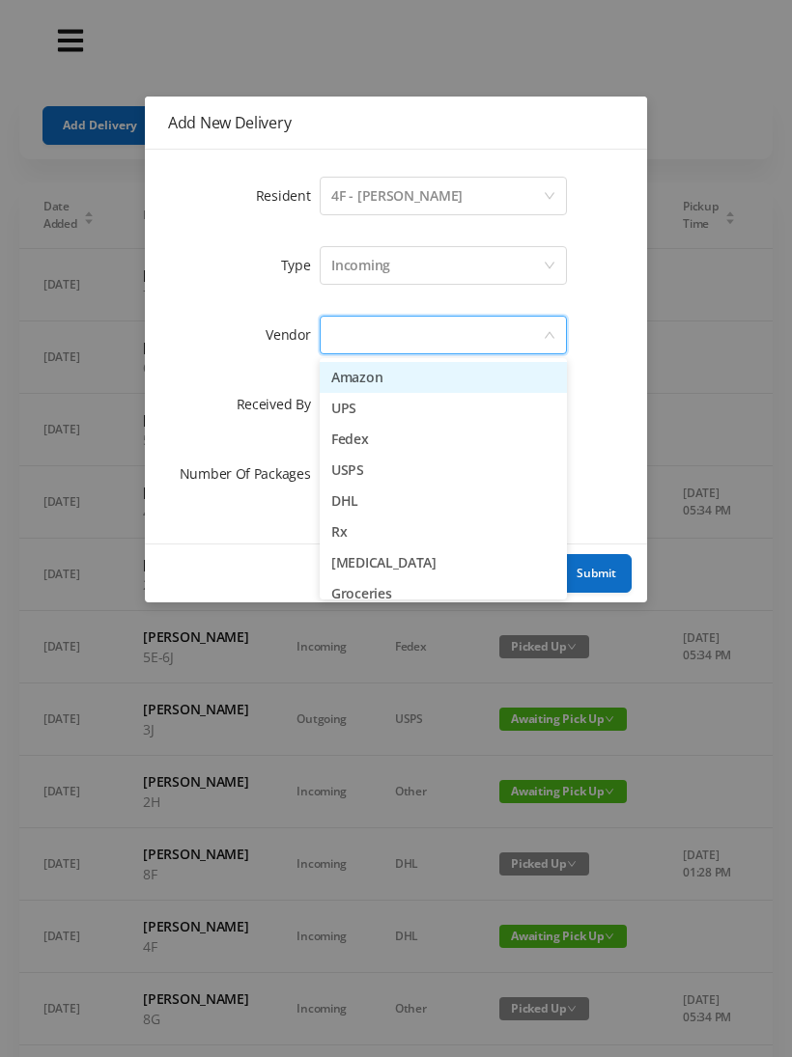
click at [411, 371] on li "Amazon" at bounding box center [443, 377] width 247 height 31
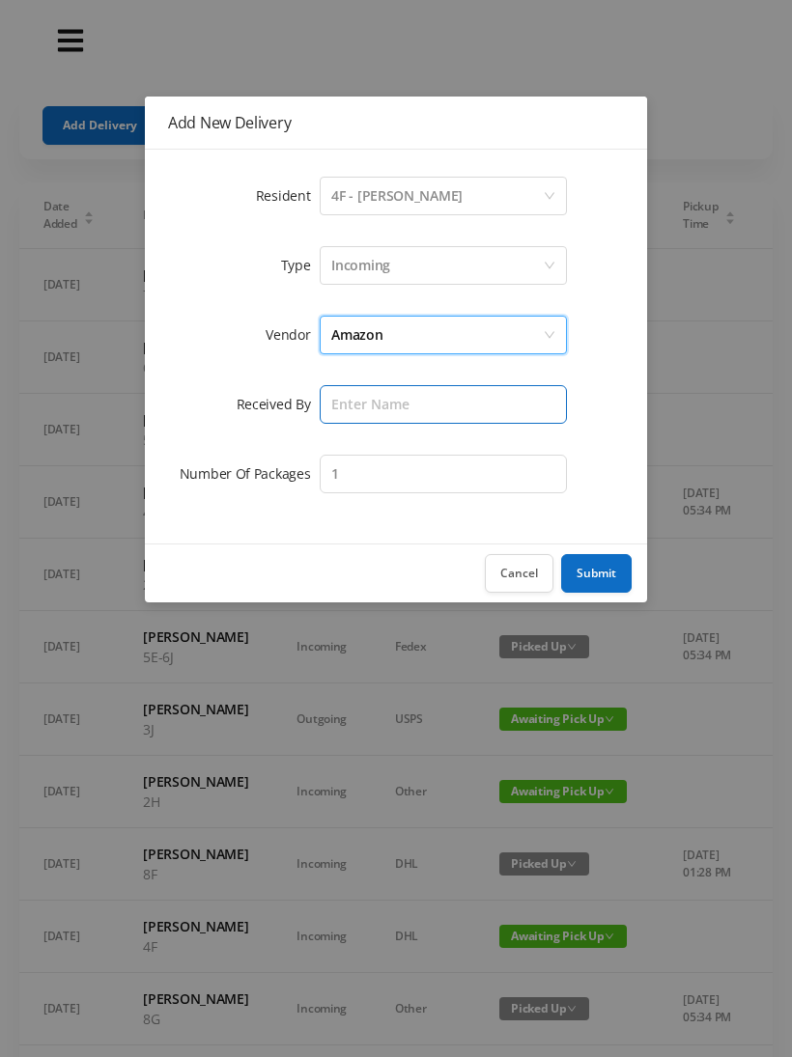
click at [350, 408] on input "text" at bounding box center [443, 404] width 247 height 39
type input "Wayne"
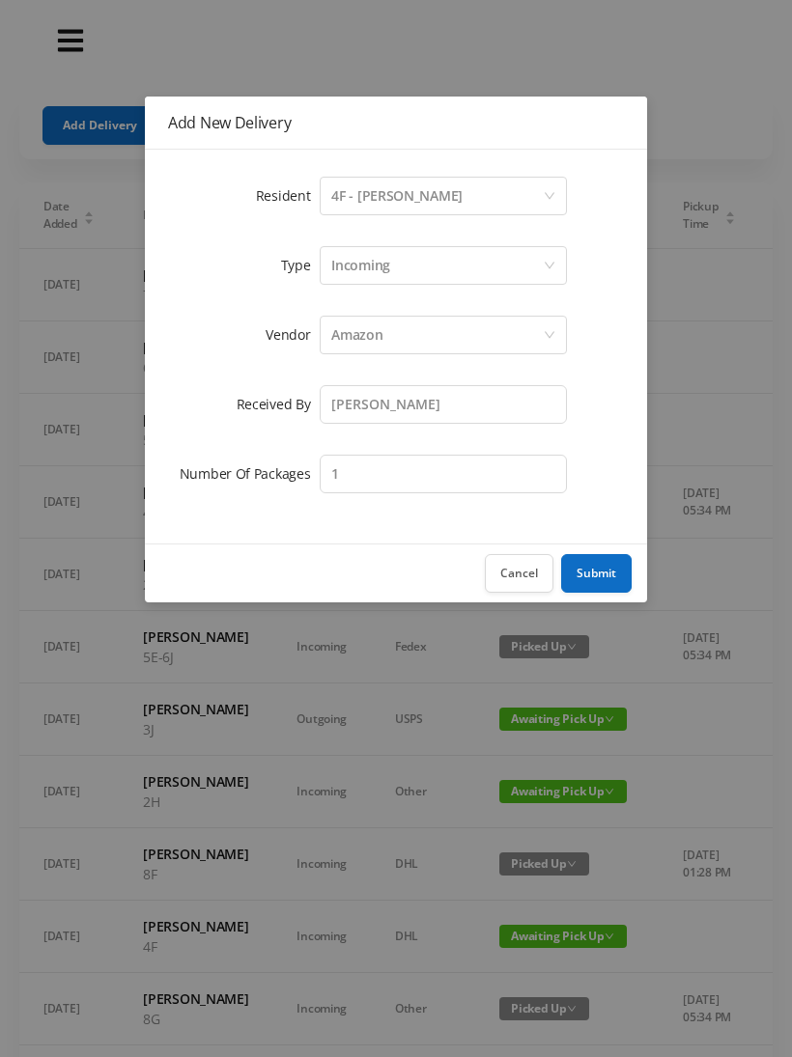
click at [627, 576] on button "Submit" at bounding box center [596, 573] width 70 height 39
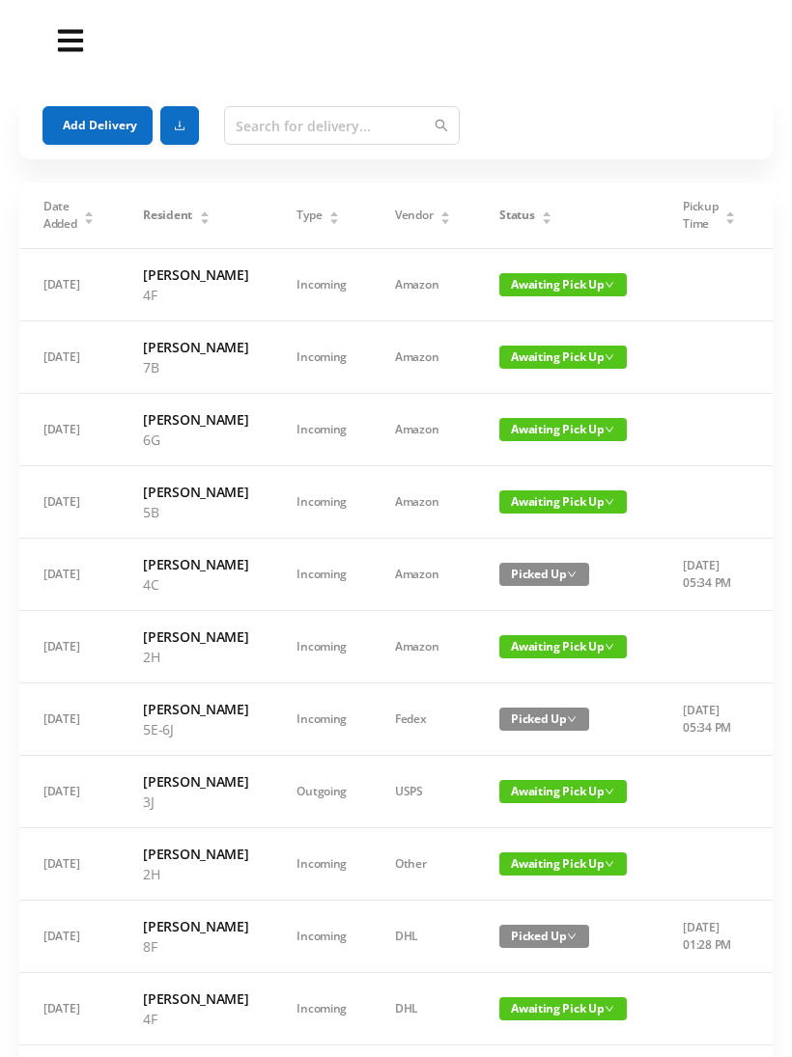
click at [109, 125] on button "Add Delivery" at bounding box center [97, 125] width 110 height 39
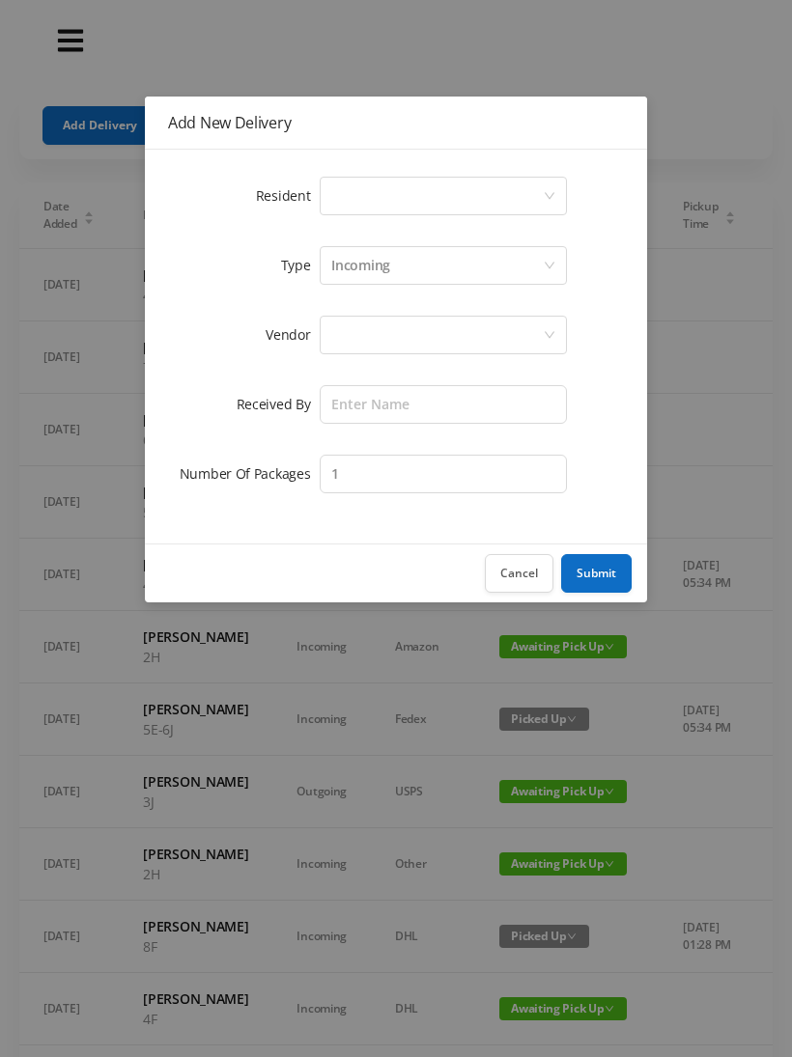
click at [336, 200] on div "Select a person" at bounding box center [436, 196] width 211 height 37
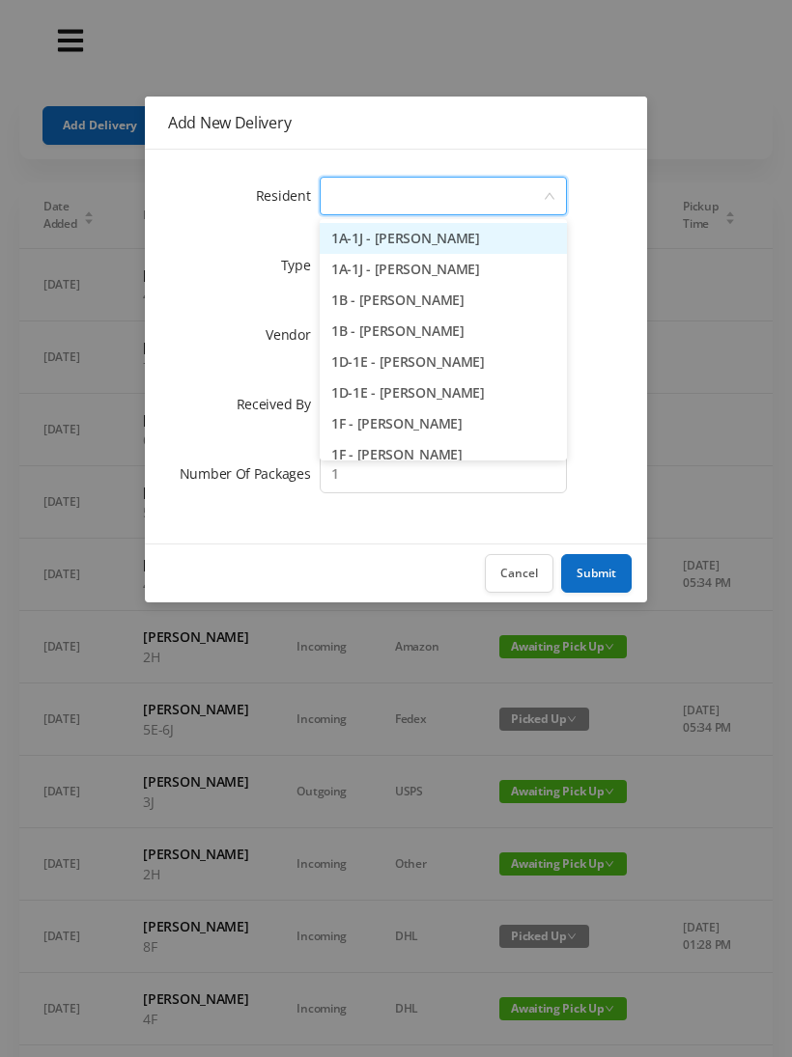
type input "4"
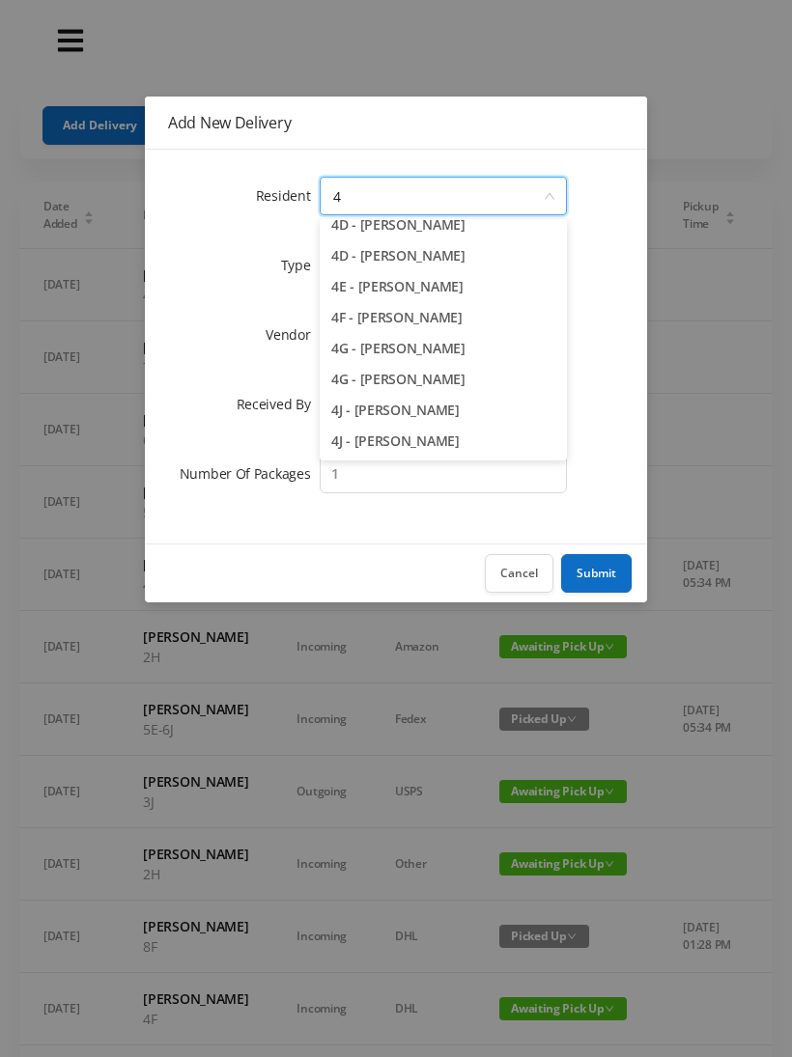
scroll to position [227, 0]
click at [378, 351] on li "4G - Mei Ling" at bounding box center [443, 351] width 247 height 31
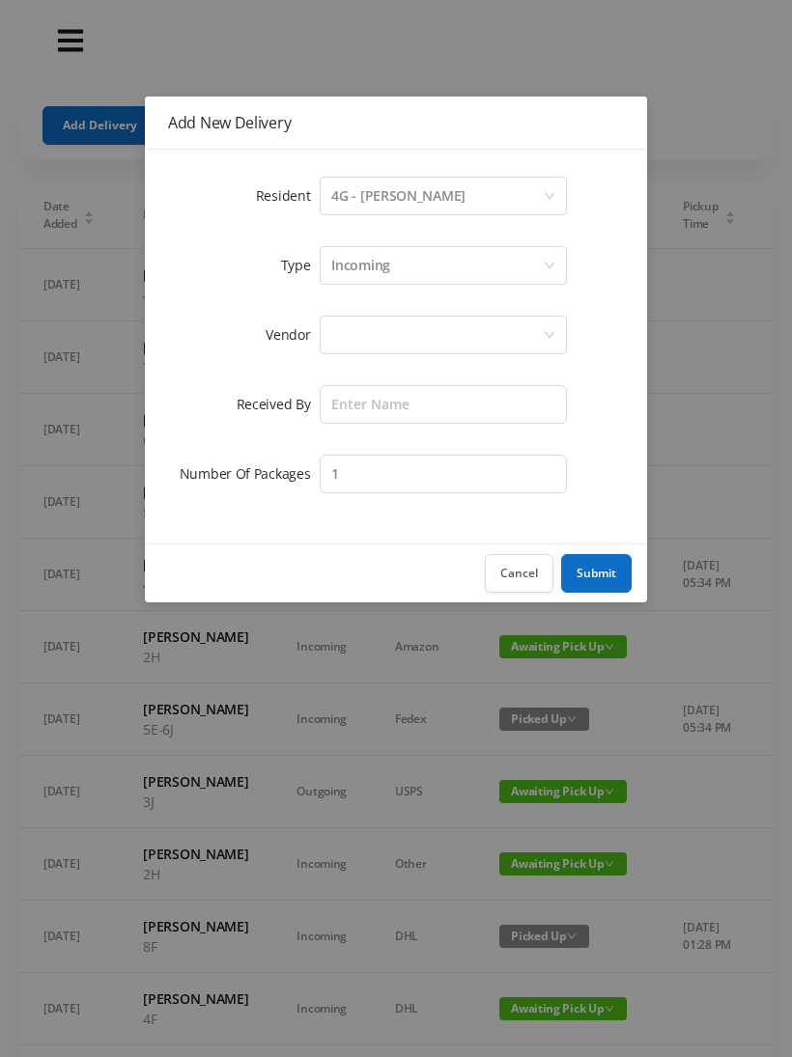
click at [340, 344] on div at bounding box center [436, 335] width 211 height 37
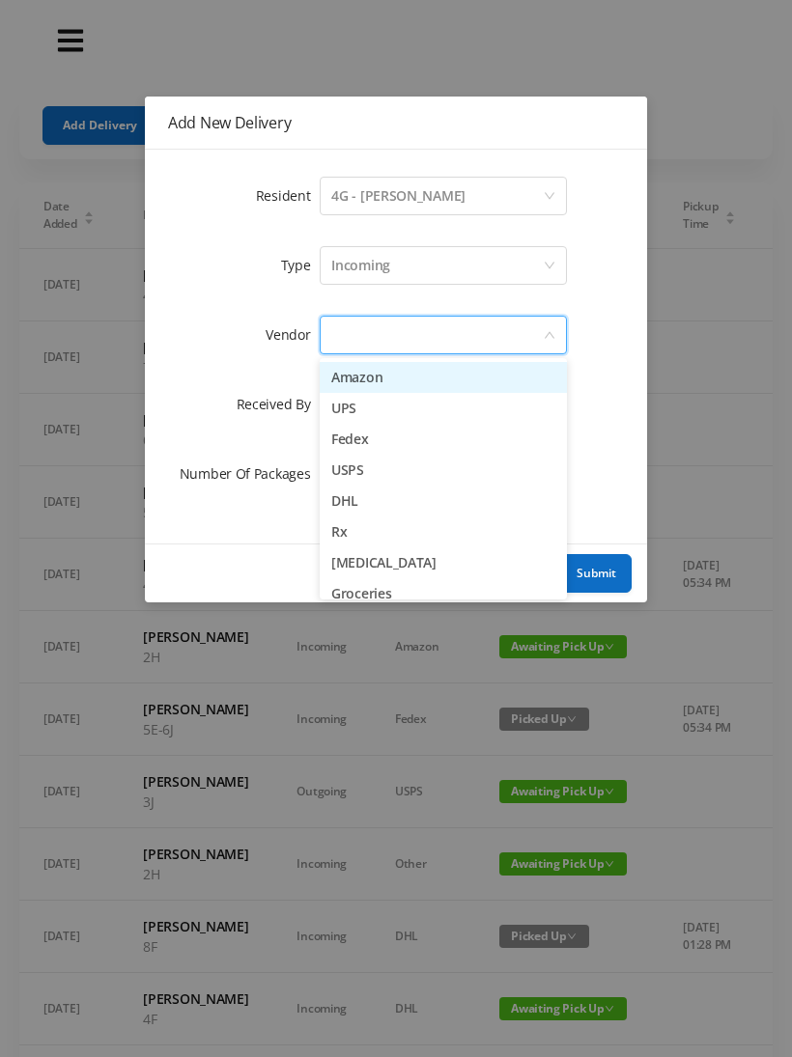
click at [422, 371] on li "Amazon" at bounding box center [443, 377] width 247 height 31
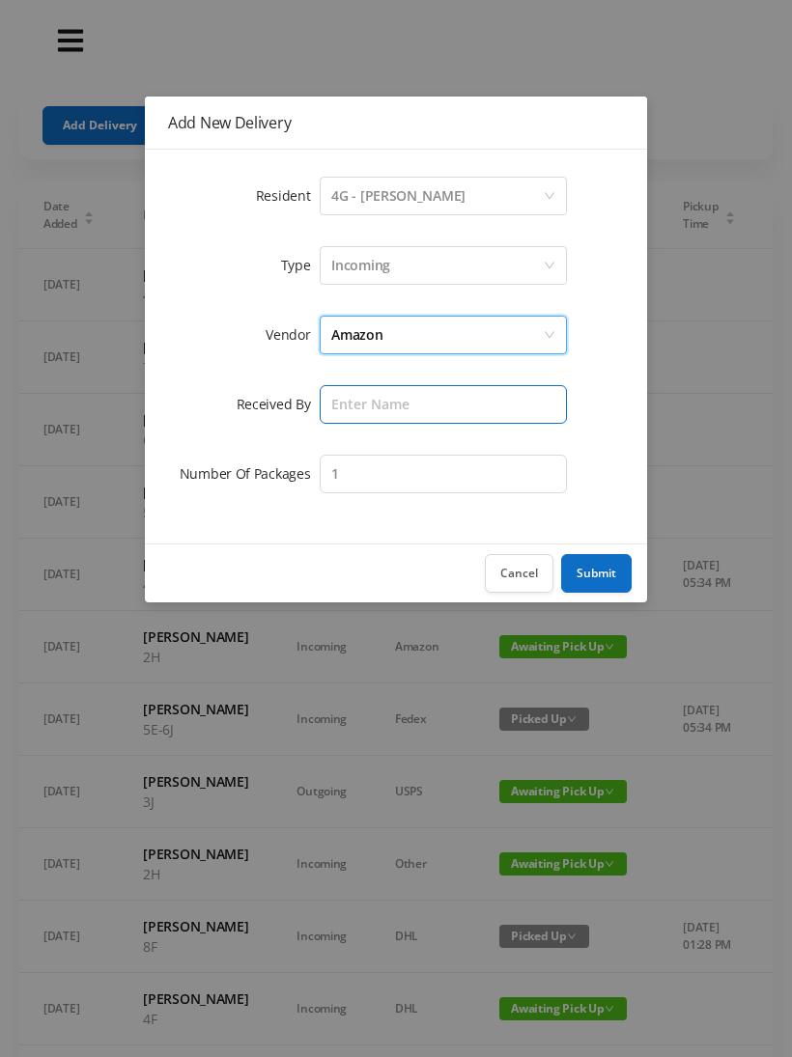
click at [350, 418] on input "text" at bounding box center [443, 404] width 247 height 39
type input "Wayne"
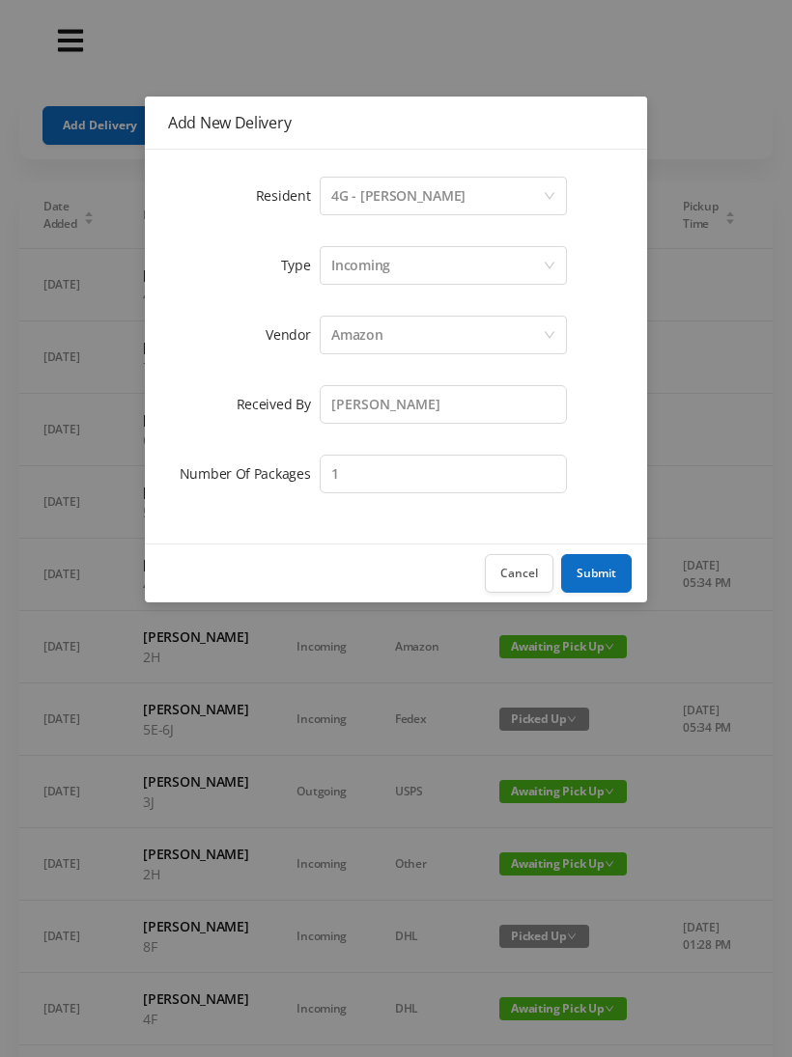
click at [603, 575] on button "Submit" at bounding box center [596, 573] width 70 height 39
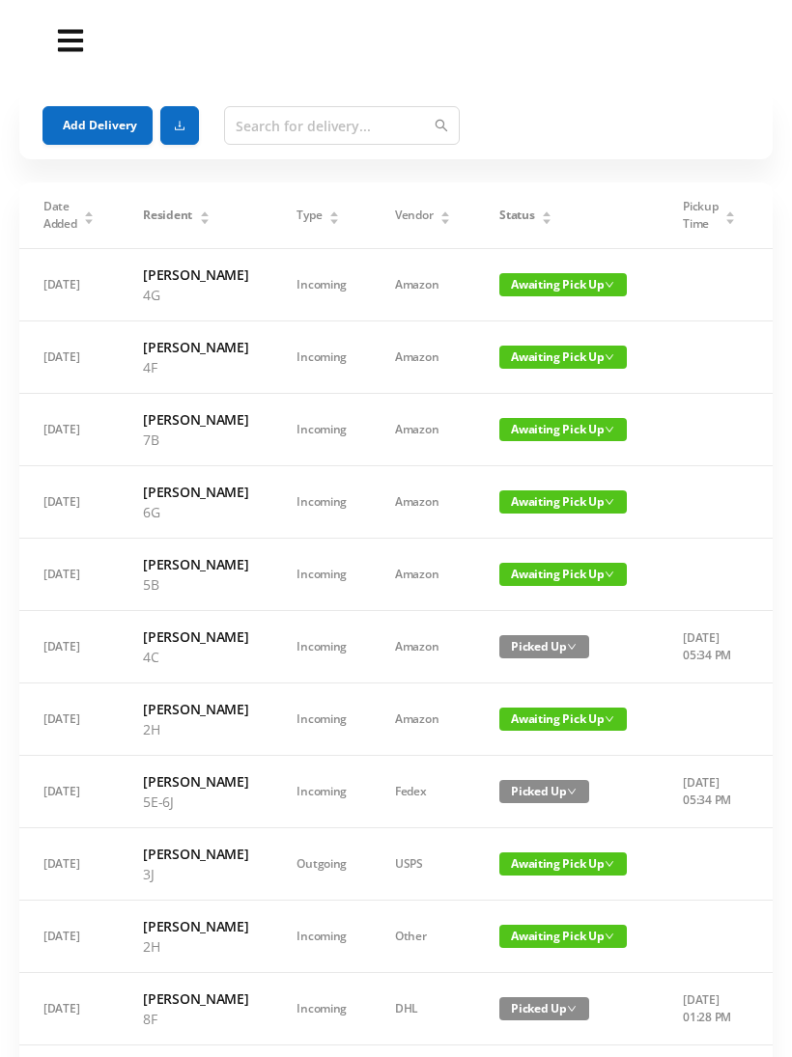
click at [72, 112] on button "Add Delivery" at bounding box center [97, 125] width 110 height 39
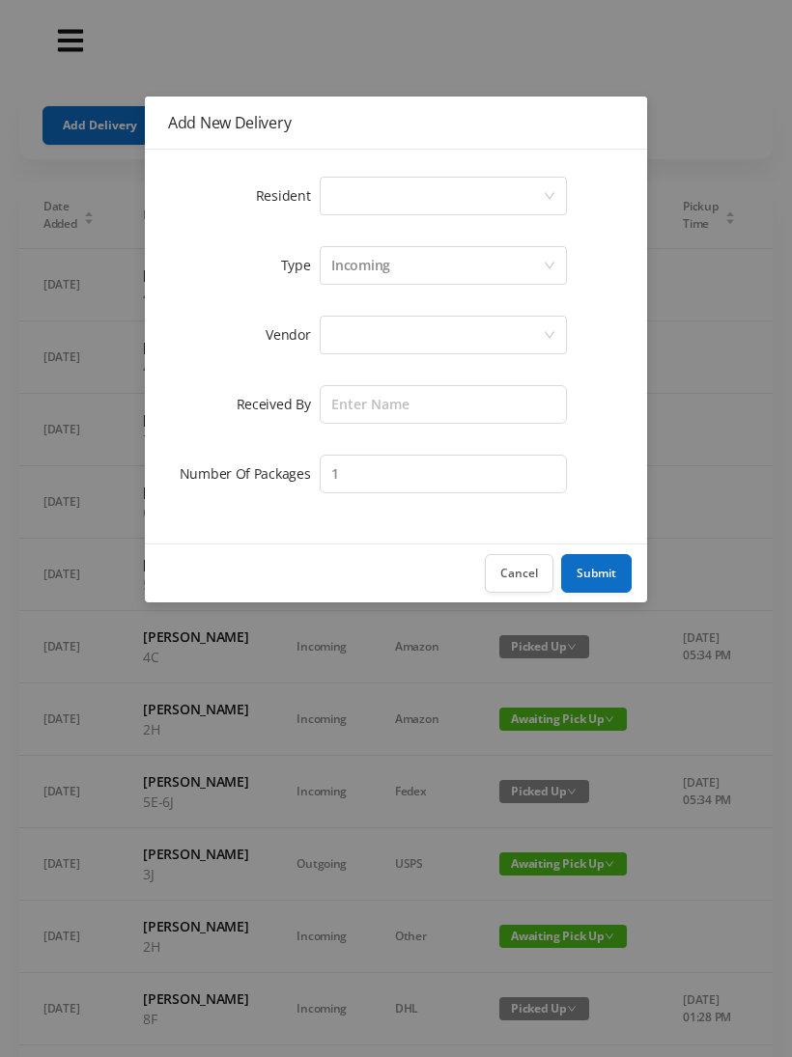
click at [346, 202] on div "Select a person" at bounding box center [436, 196] width 211 height 37
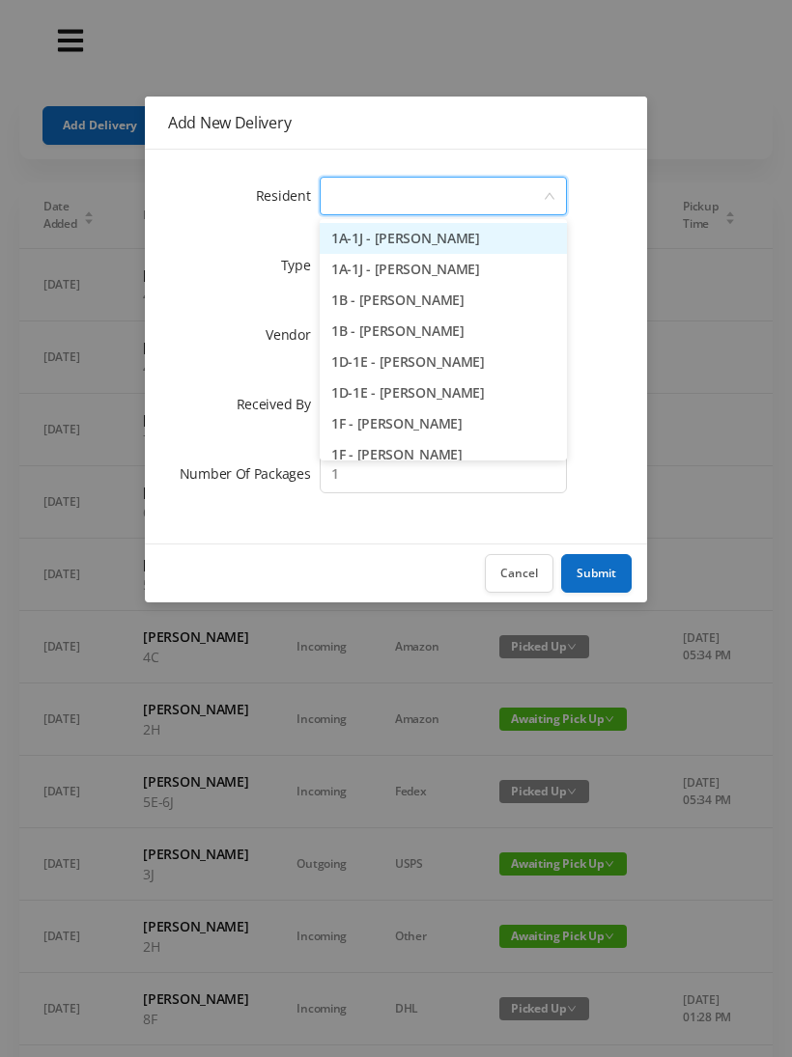
type input "5"
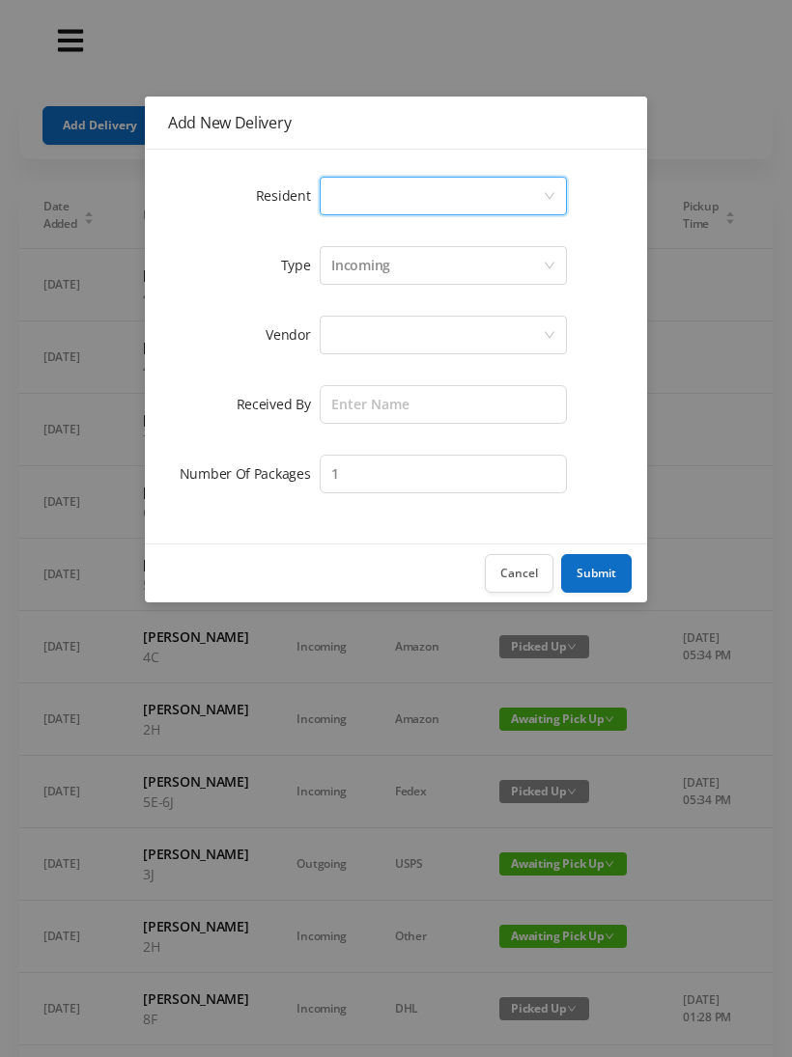
click at [697, 114] on div "Add New Delivery Resident Select a person Type Incoming Vendor Received By Numb…" at bounding box center [396, 528] width 792 height 1057
click at [309, 203] on label "Resident" at bounding box center [288, 195] width 65 height 18
click at [366, 180] on div "Select a person" at bounding box center [436, 196] width 211 height 37
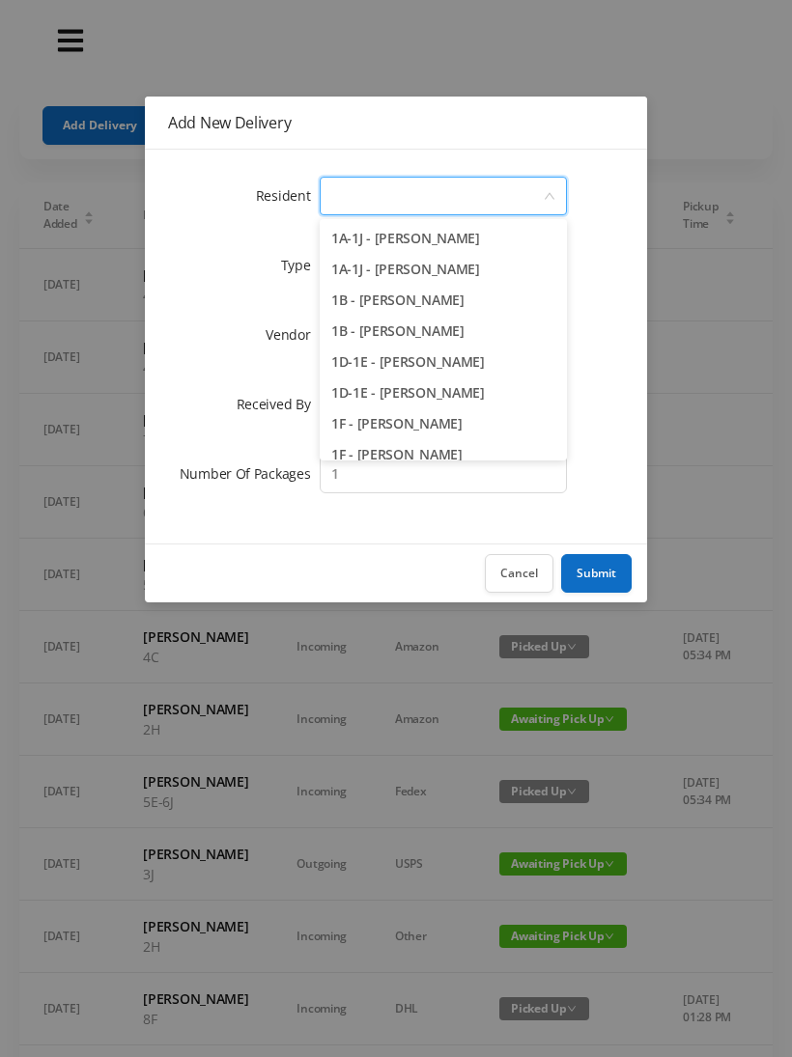
type input "5"
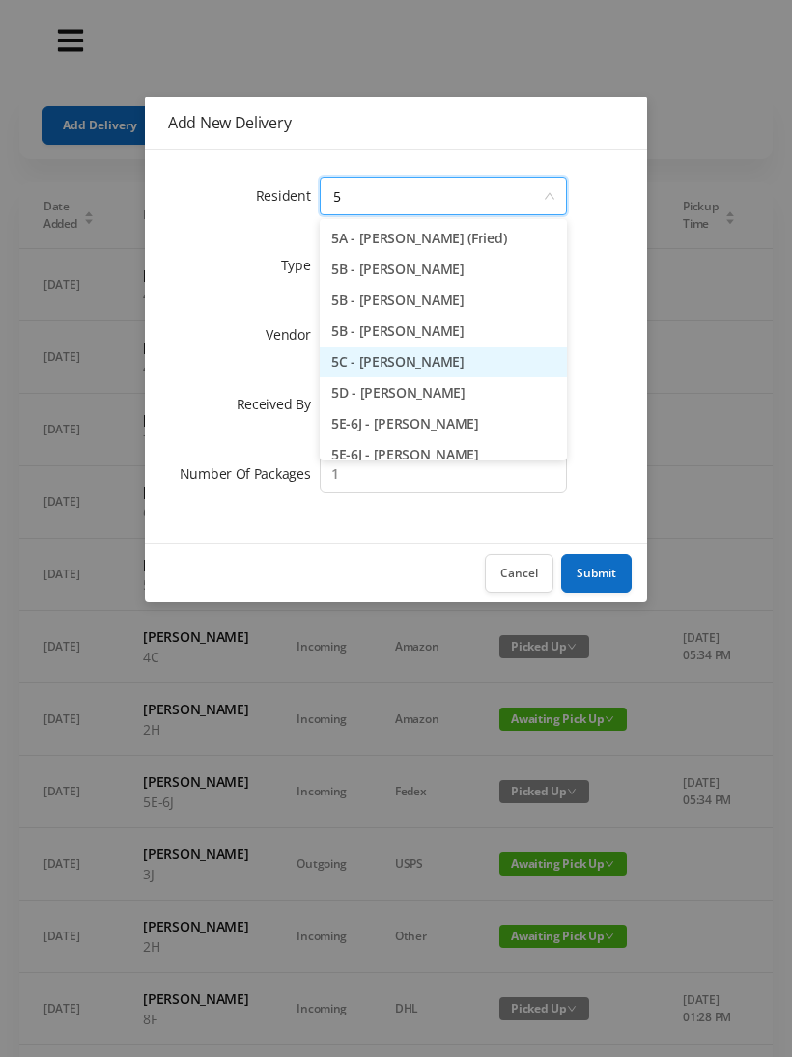
click at [401, 359] on li "5C - Susan Levy" at bounding box center [443, 362] width 247 height 31
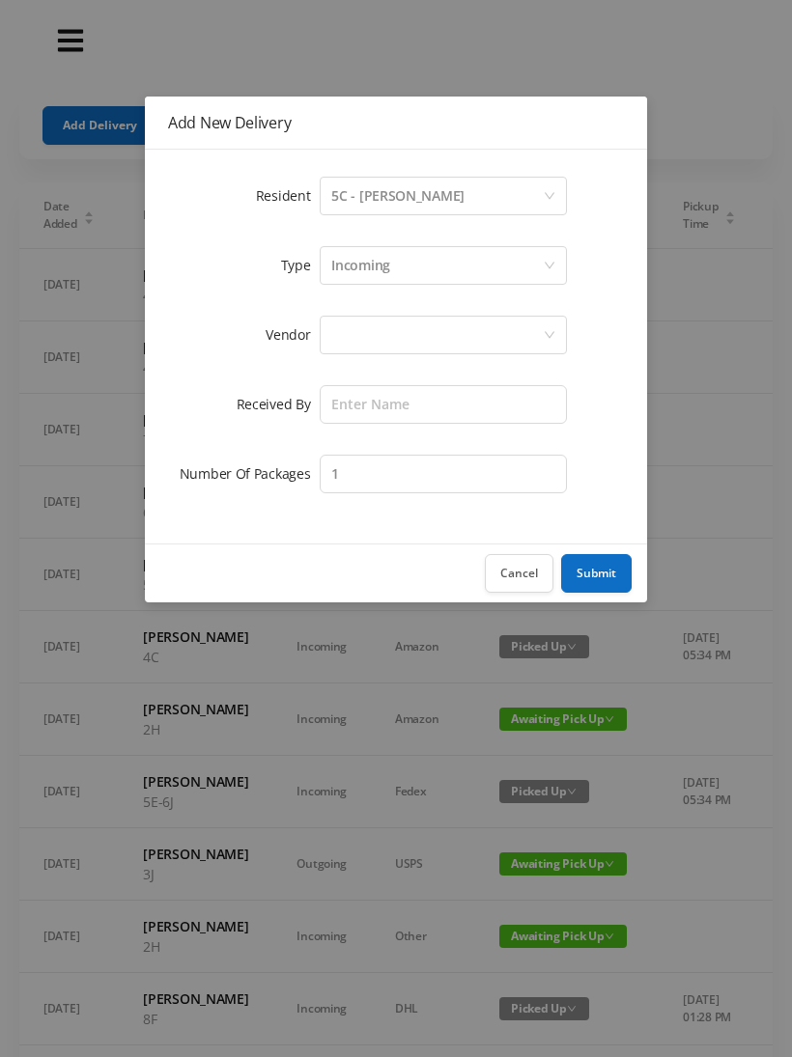
click at [361, 337] on div at bounding box center [436, 335] width 211 height 37
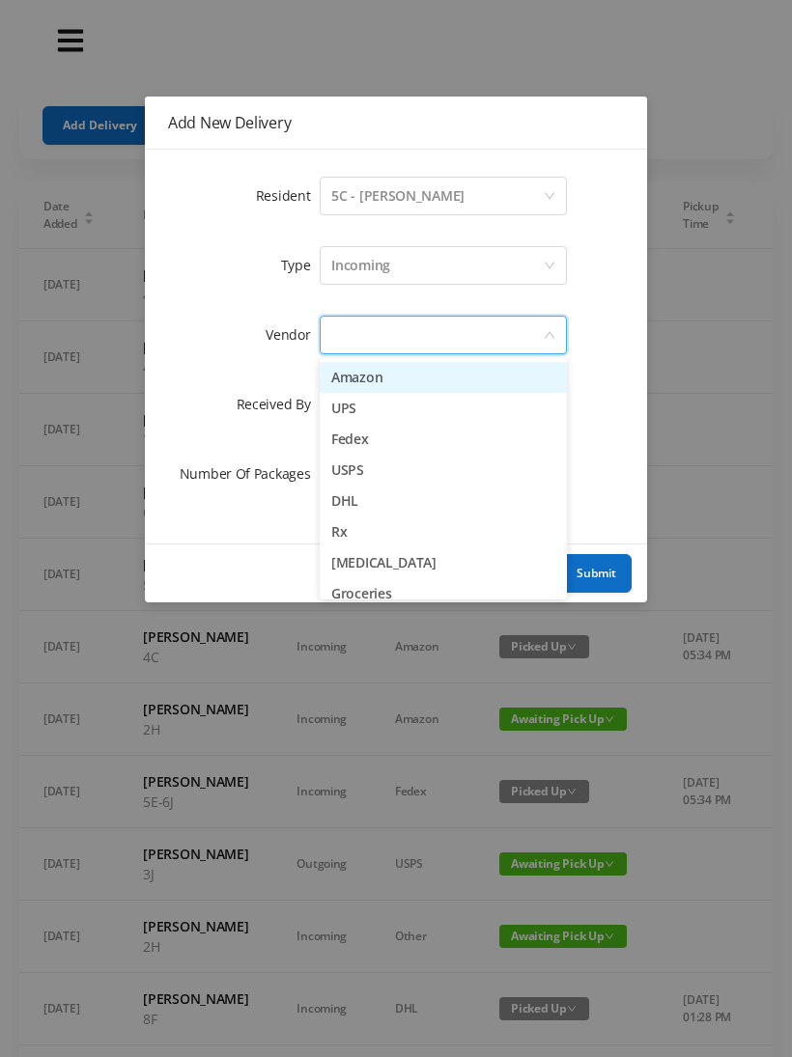
click at [398, 378] on li "Amazon" at bounding box center [443, 377] width 247 height 31
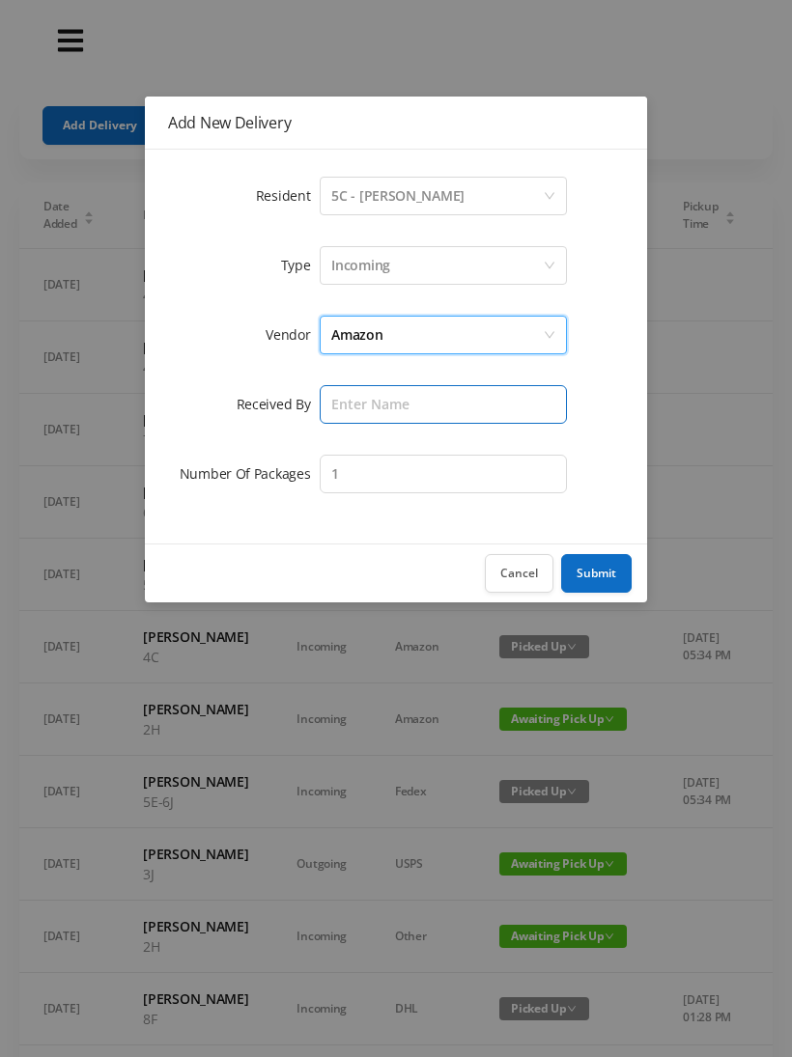
click at [344, 395] on input "text" at bounding box center [443, 404] width 247 height 39
type input "Wayne"
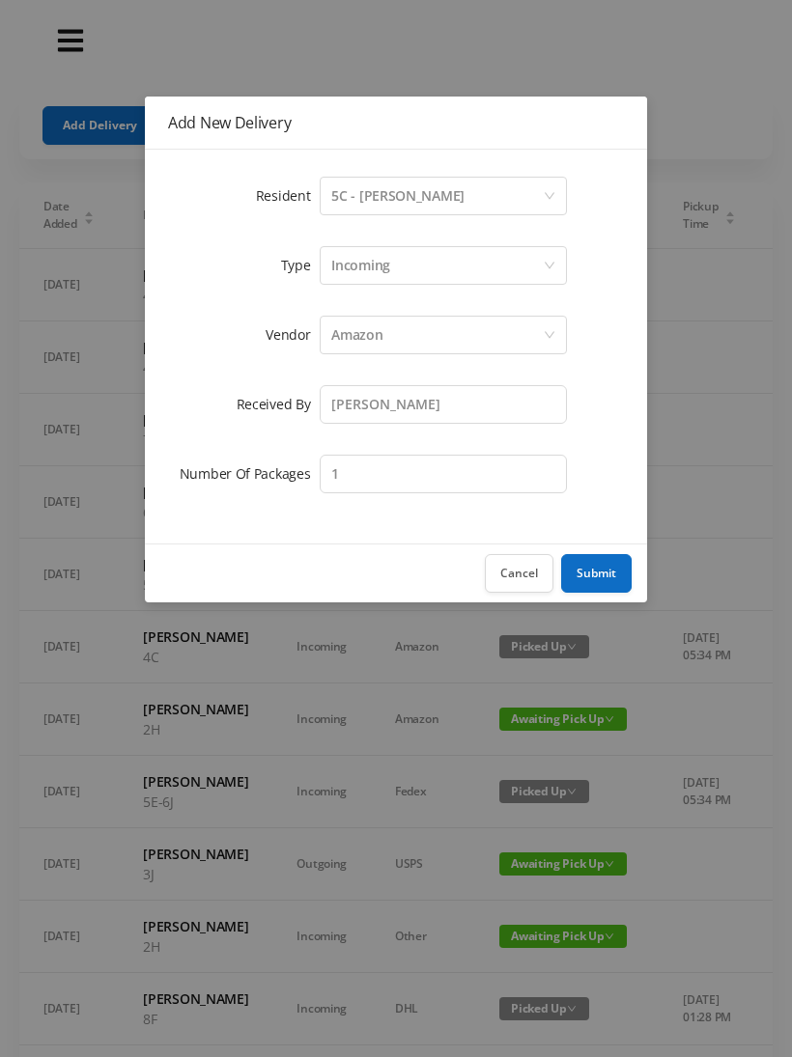
click at [599, 567] on button "Submit" at bounding box center [596, 573] width 70 height 39
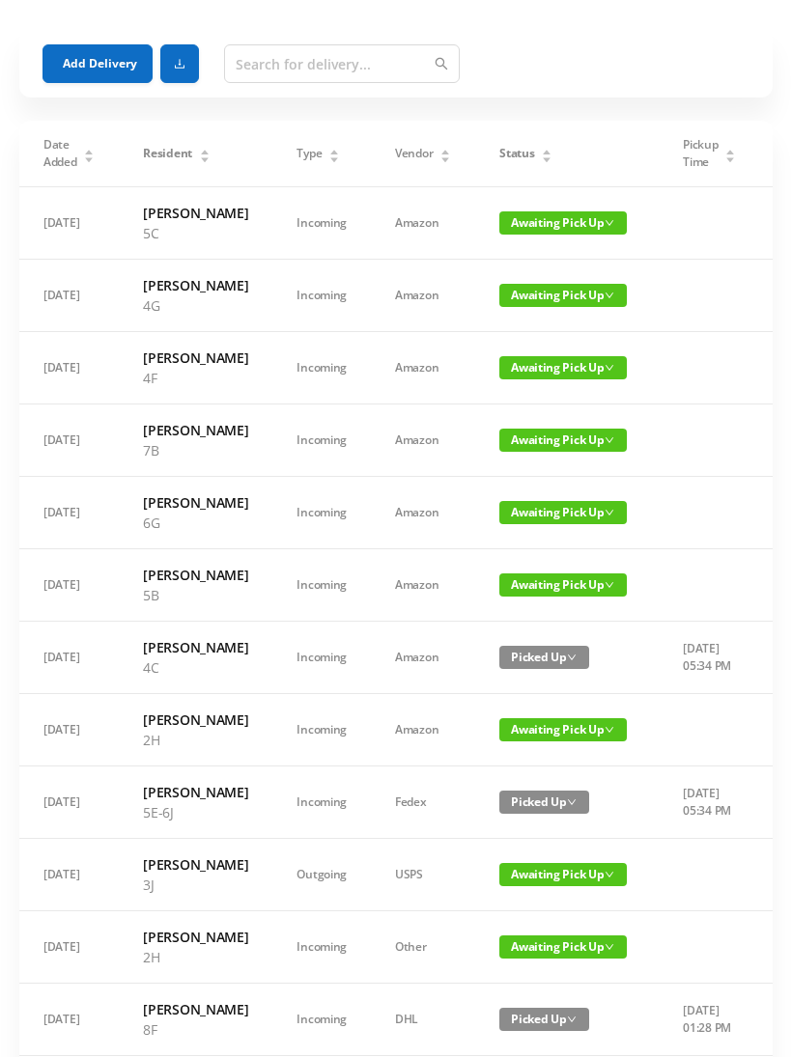
scroll to position [0, 0]
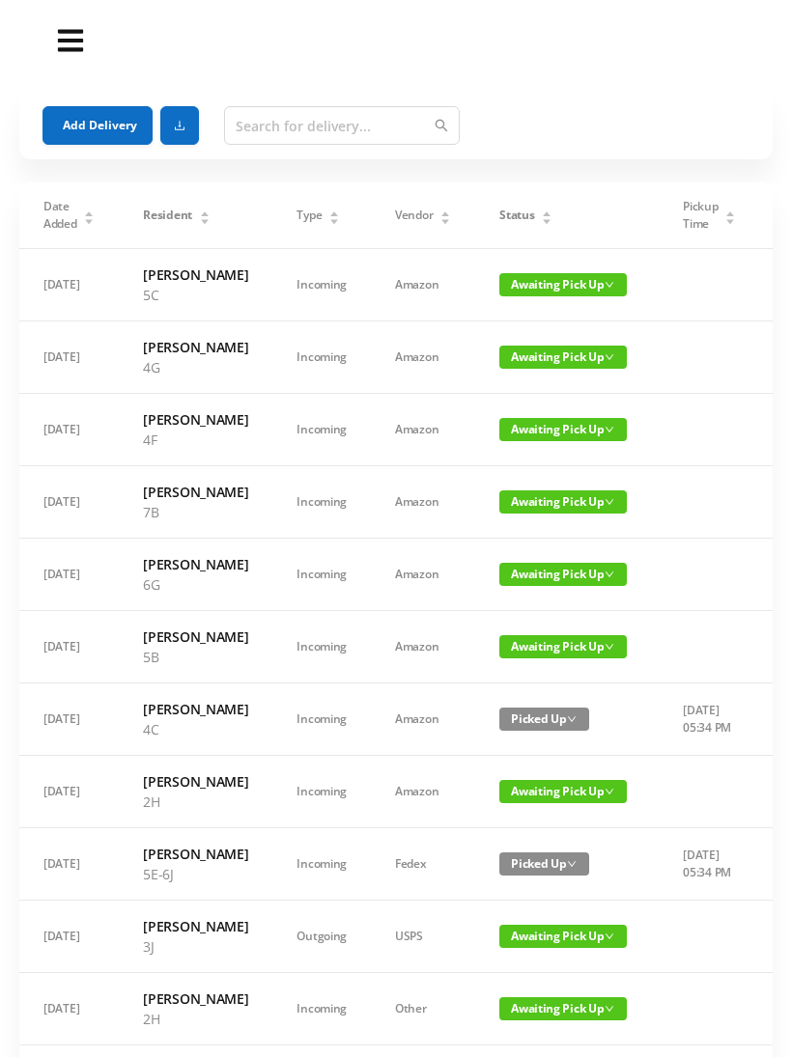
click at [101, 111] on button "Add Delivery" at bounding box center [97, 125] width 110 height 39
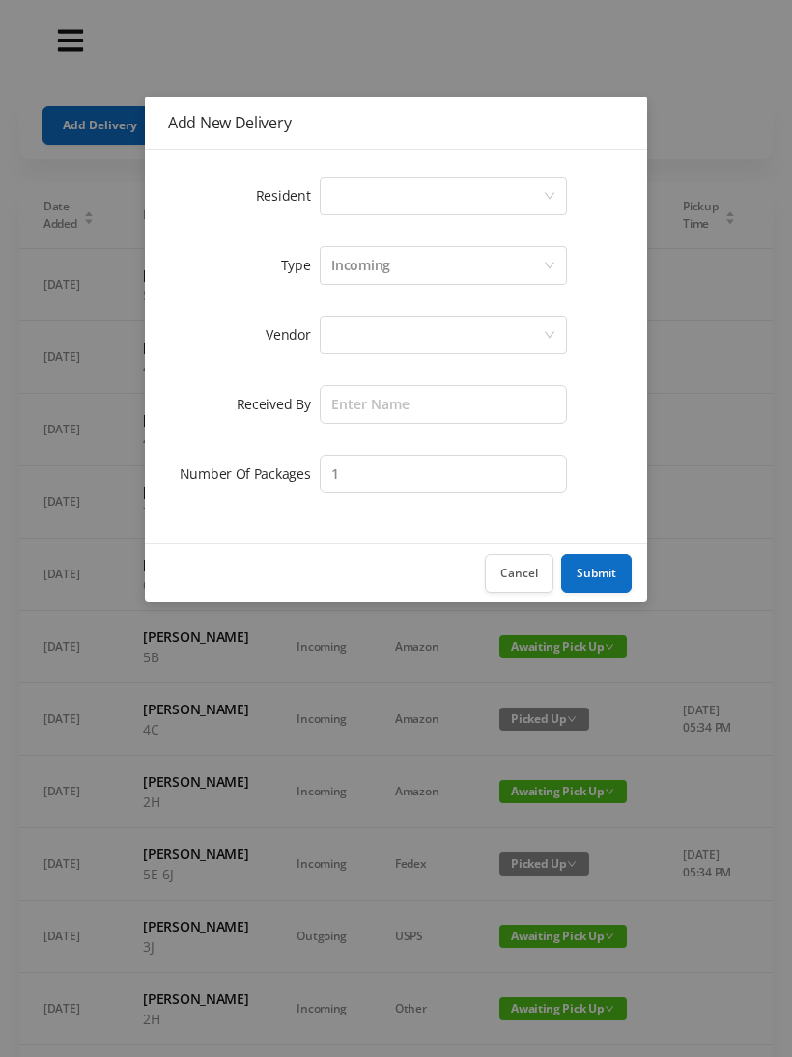
click at [349, 192] on div "Select a person" at bounding box center [436, 196] width 211 height 37
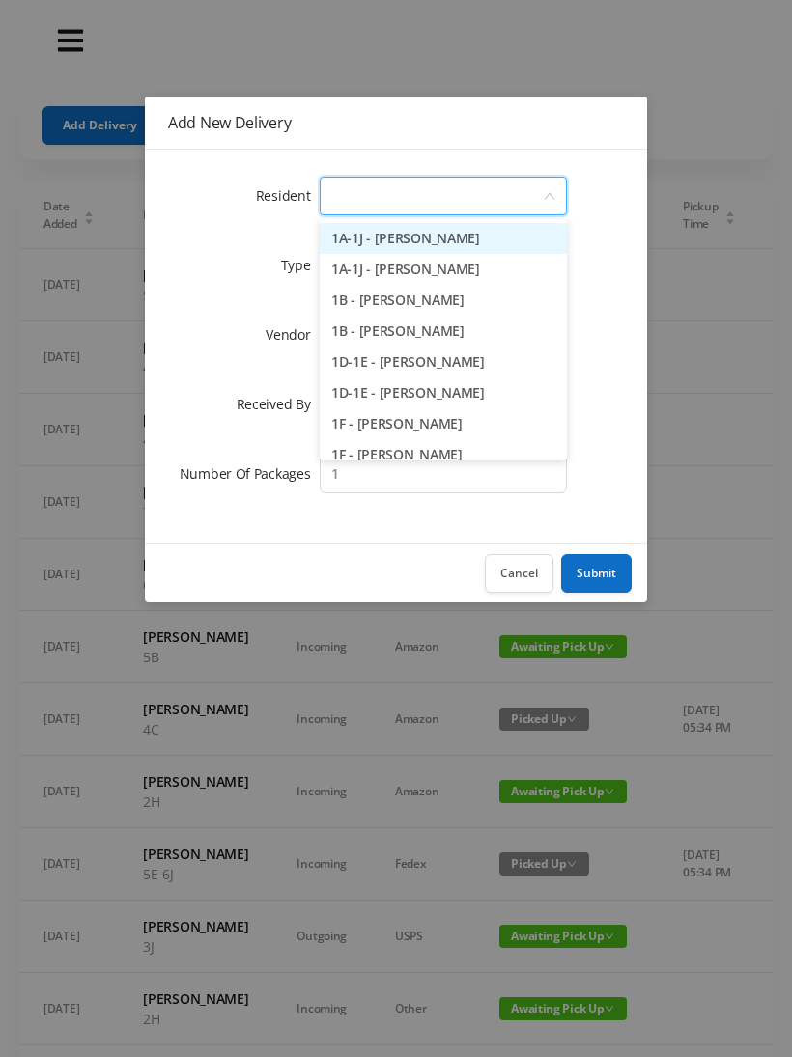
click at [512, 576] on button "Cancel" at bounding box center [519, 573] width 69 height 39
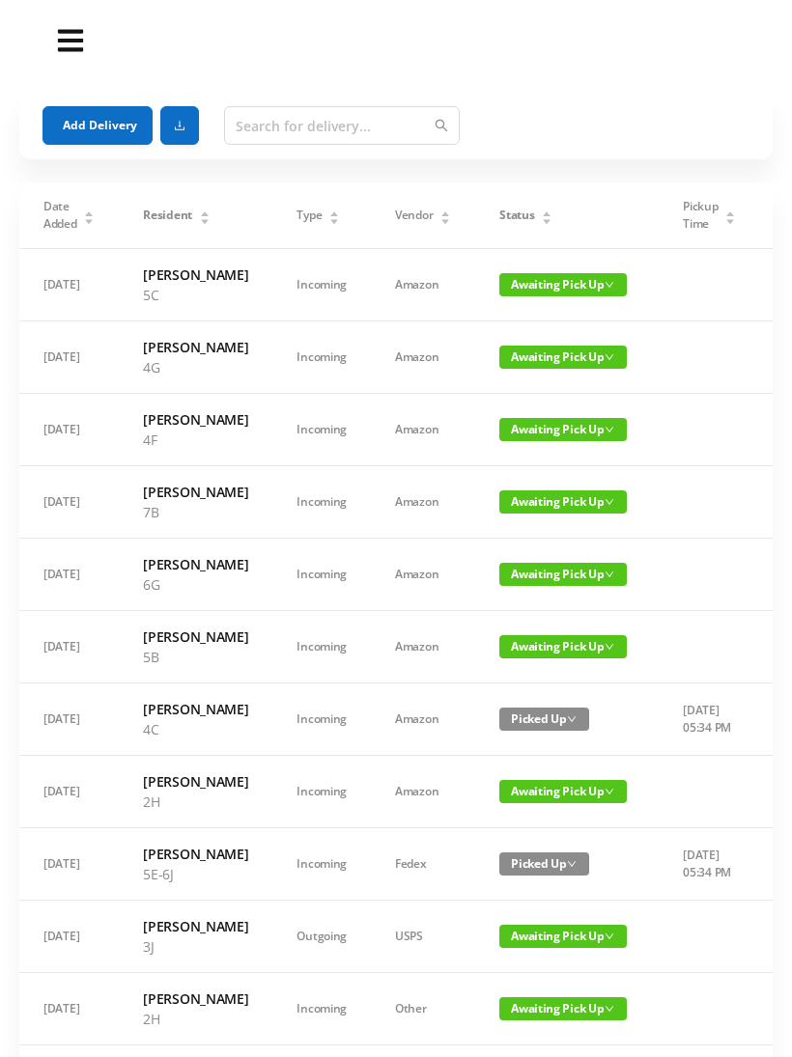
click at [106, 143] on button "Add Delivery" at bounding box center [97, 125] width 110 height 39
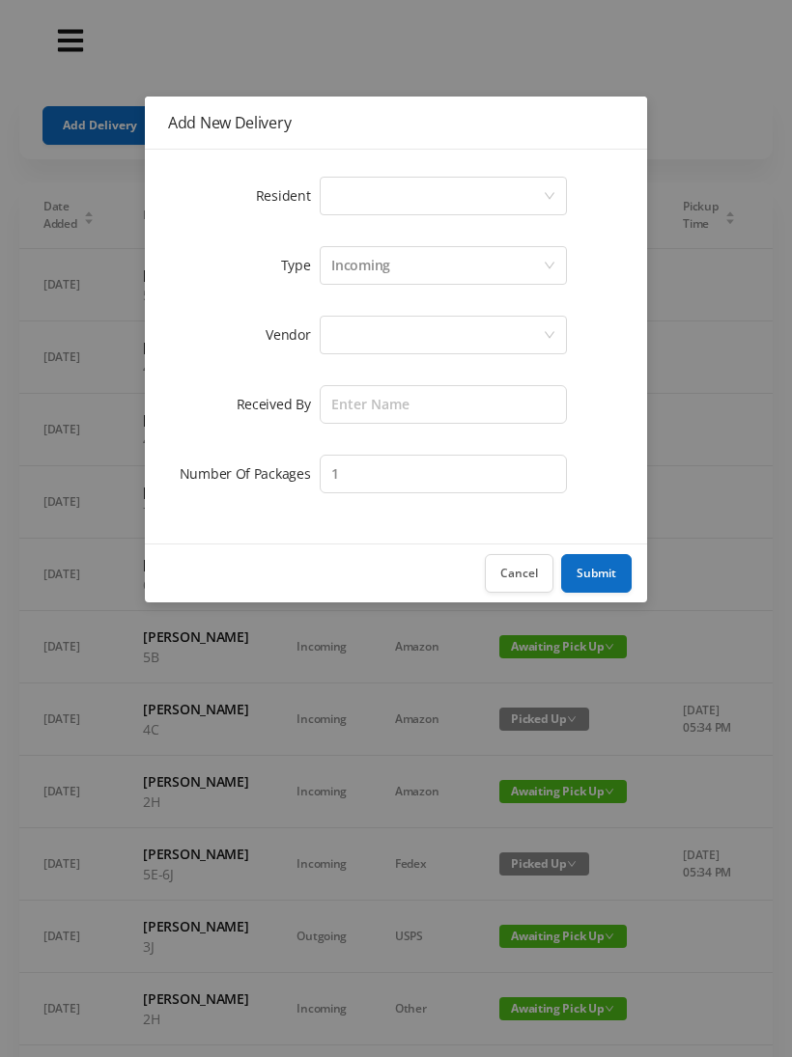
click at [332, 190] on div "Select a person" at bounding box center [436, 196] width 211 height 37
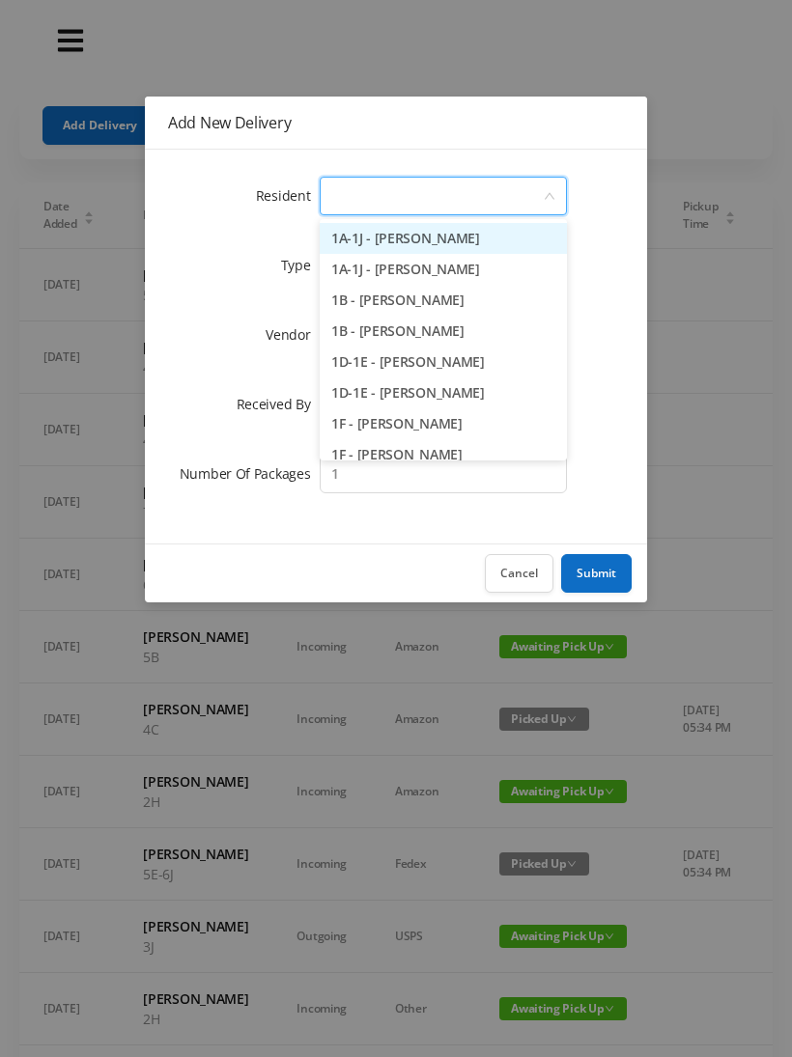
type input "8"
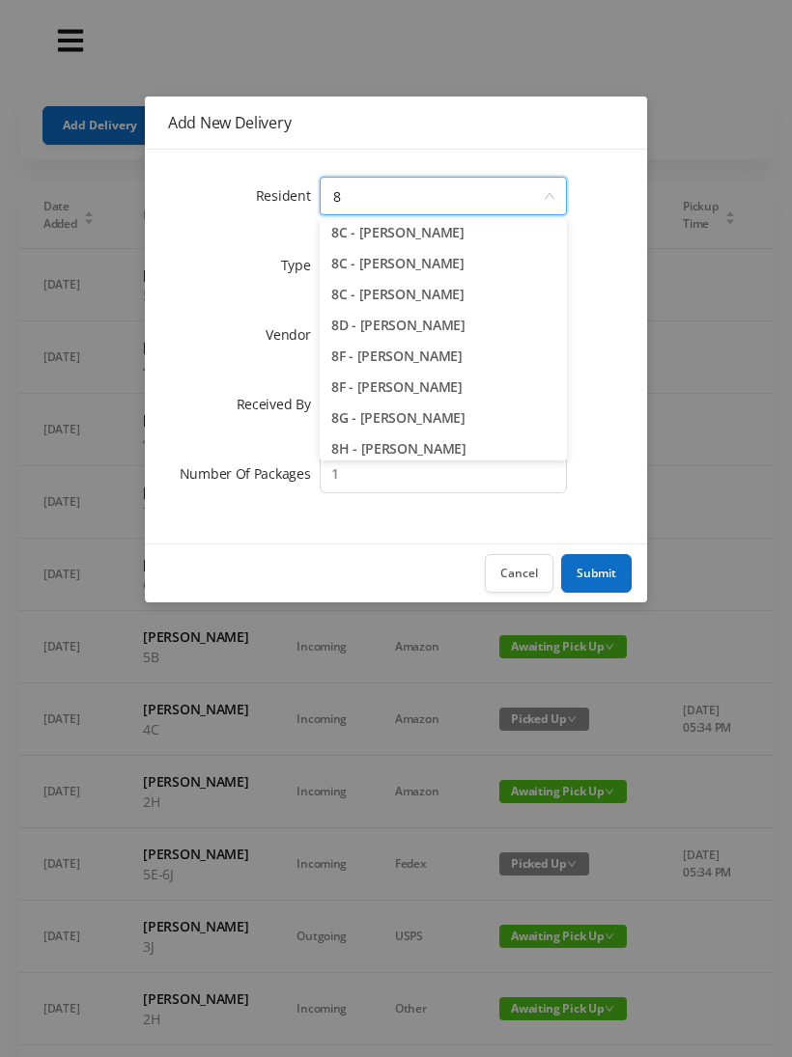
scroll to position [97, 0]
click at [435, 357] on li "8F - Meghan Judge" at bounding box center [443, 358] width 247 height 31
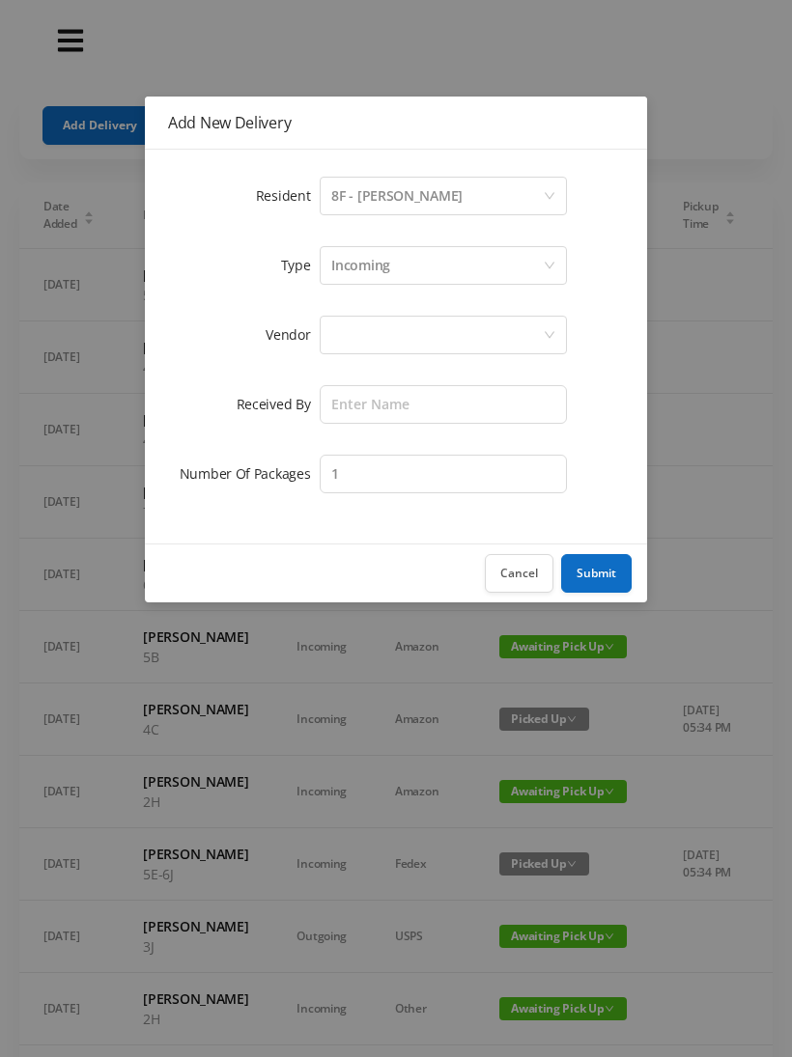
click at [358, 329] on div at bounding box center [436, 335] width 211 height 37
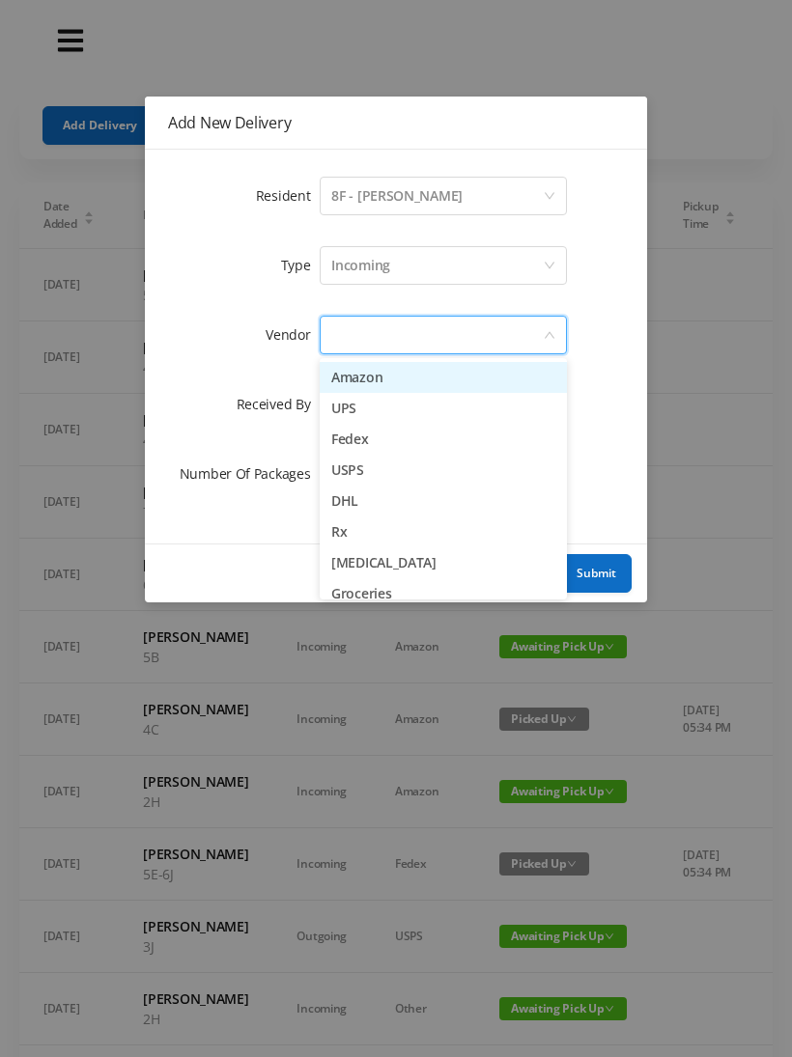
click at [415, 376] on li "Amazon" at bounding box center [443, 377] width 247 height 31
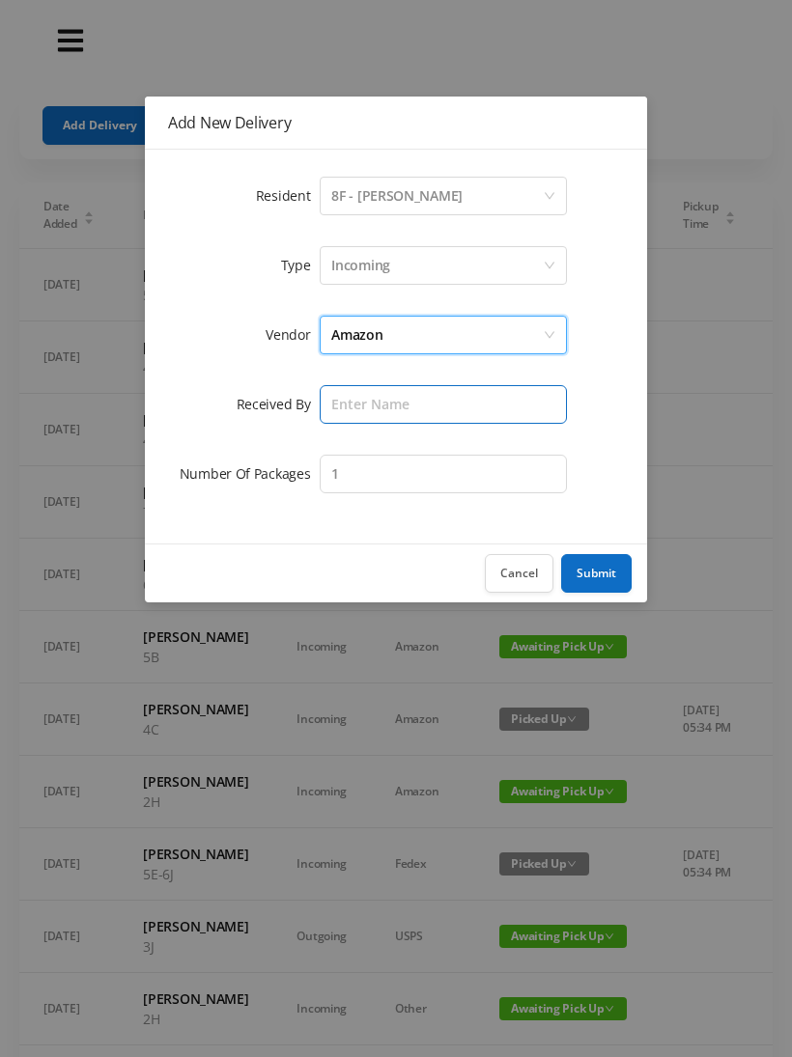
click at [373, 415] on input "text" at bounding box center [443, 404] width 247 height 39
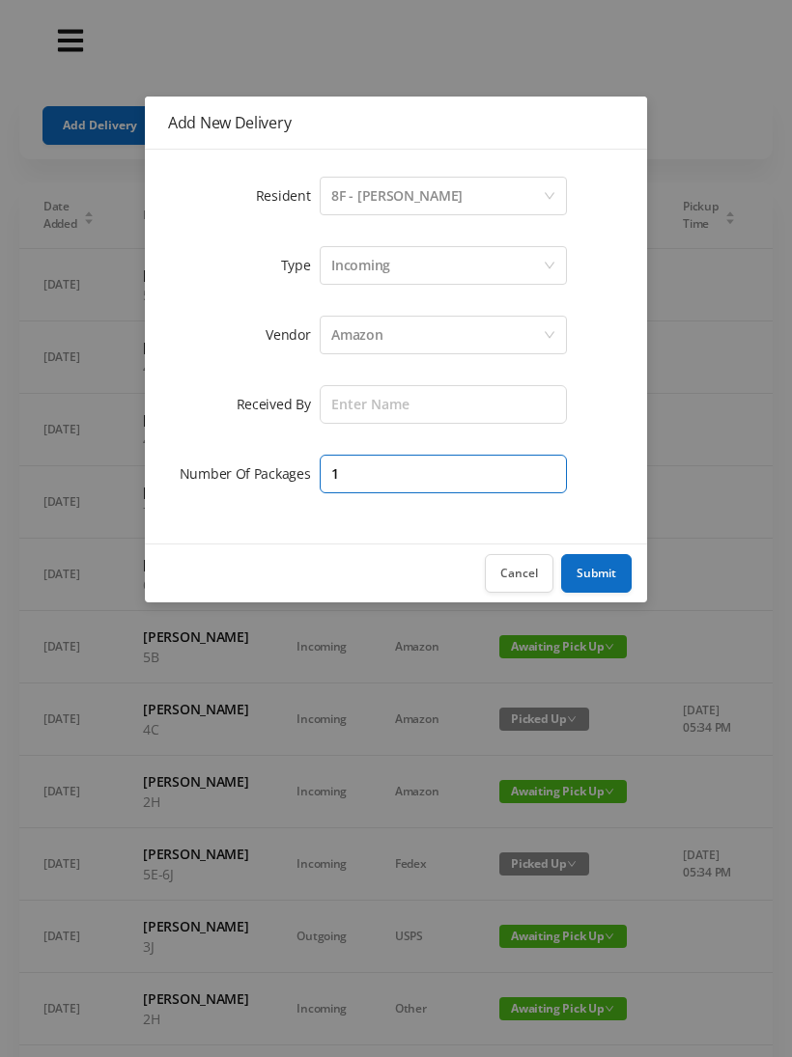
click at [357, 491] on input "1" at bounding box center [443, 474] width 247 height 39
click at [367, 392] on input "text" at bounding box center [443, 404] width 247 height 39
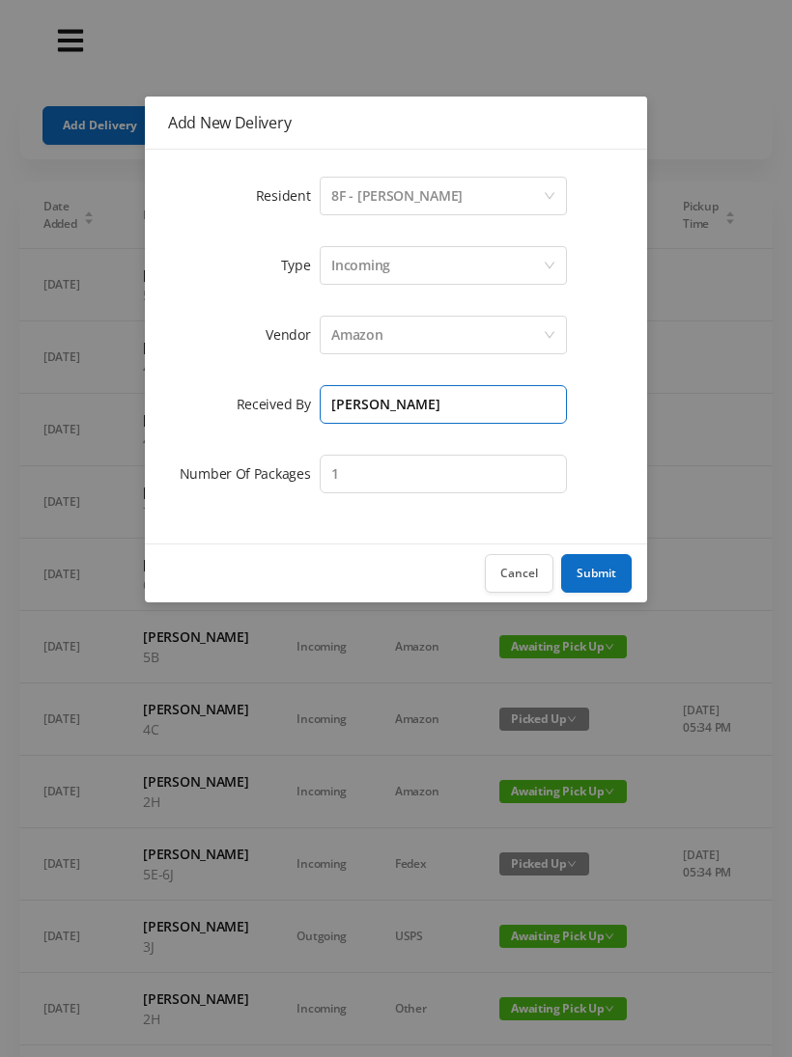
type input "Wayne"
click at [598, 559] on button "Submit" at bounding box center [596, 573] width 70 height 39
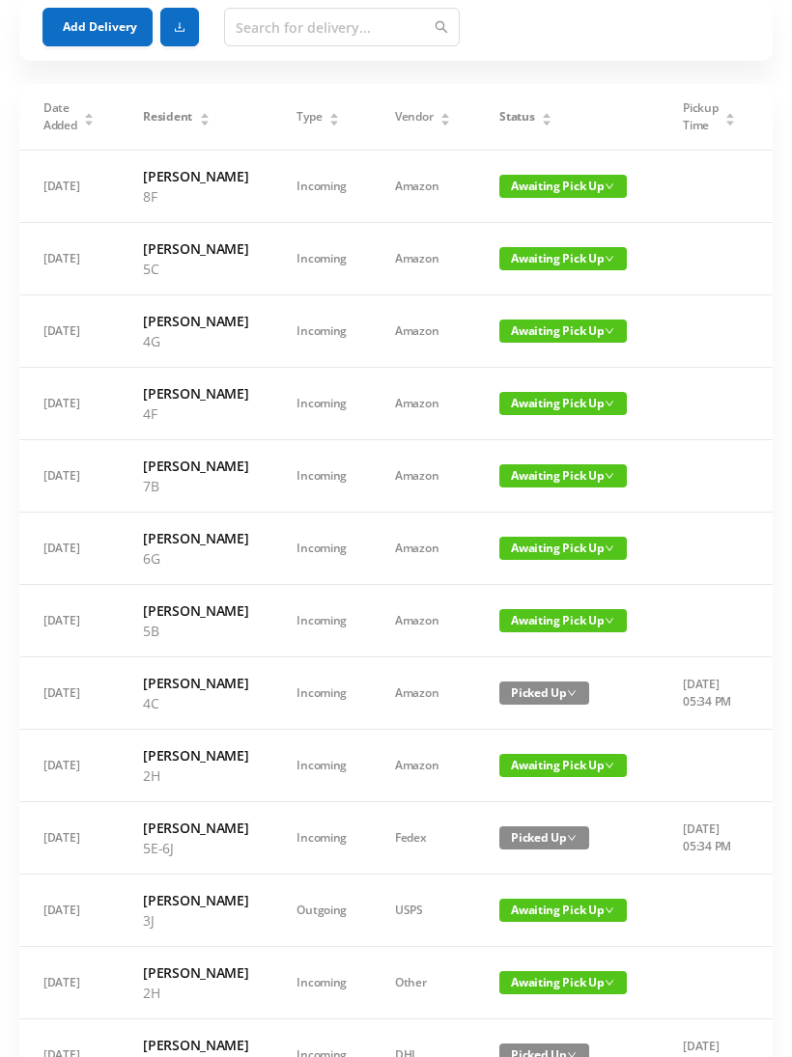
scroll to position [0, 0]
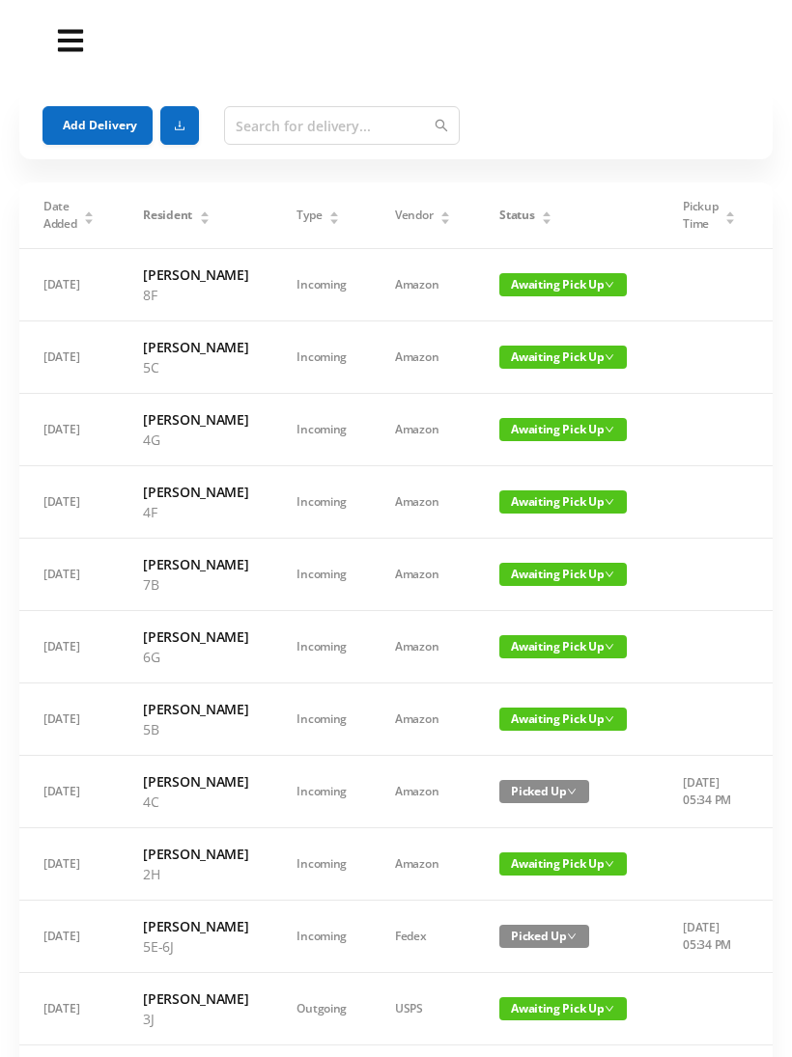
click at [542, 217] on icon "icon: caret-down" at bounding box center [547, 221] width 11 height 11
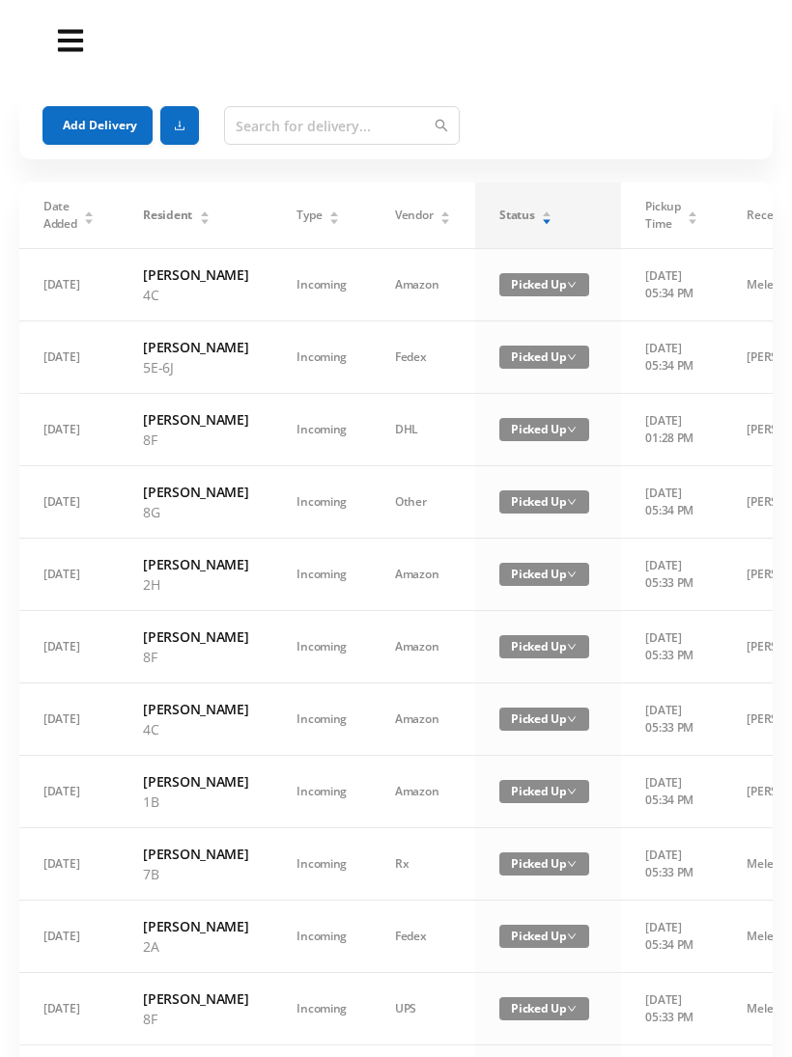
click at [530, 207] on div "Status" at bounding box center [525, 215] width 53 height 17
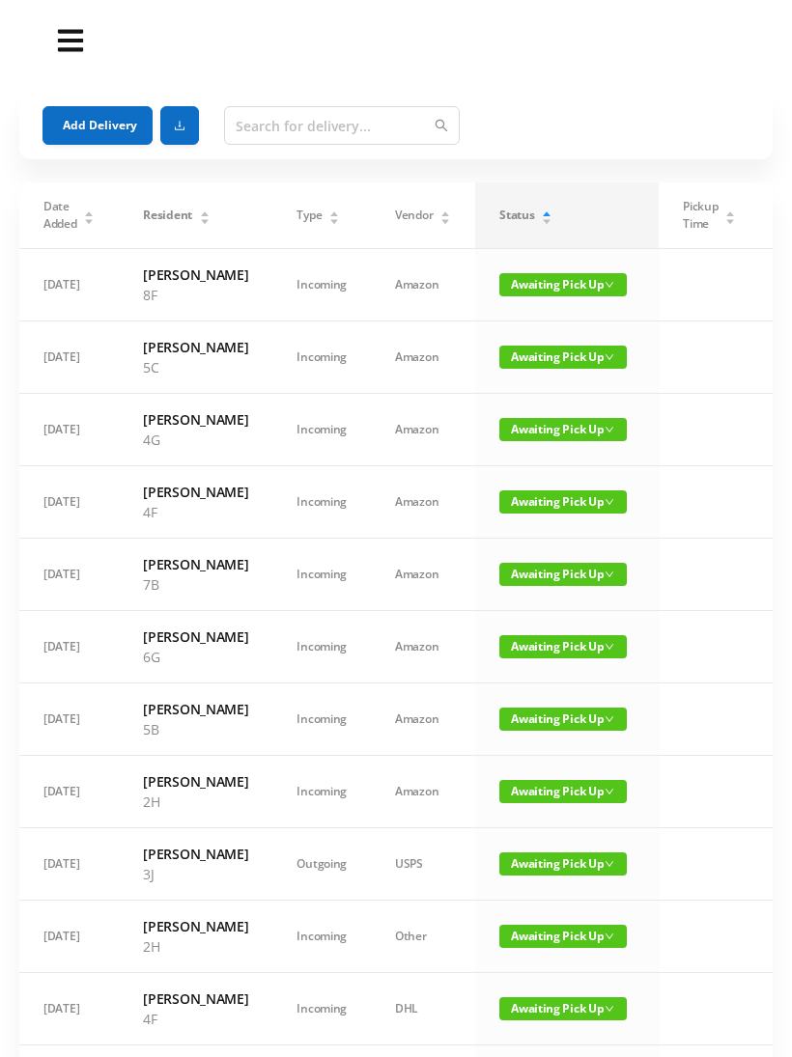
click at [548, 441] on span "Awaiting Pick Up" at bounding box center [562, 429] width 127 height 23
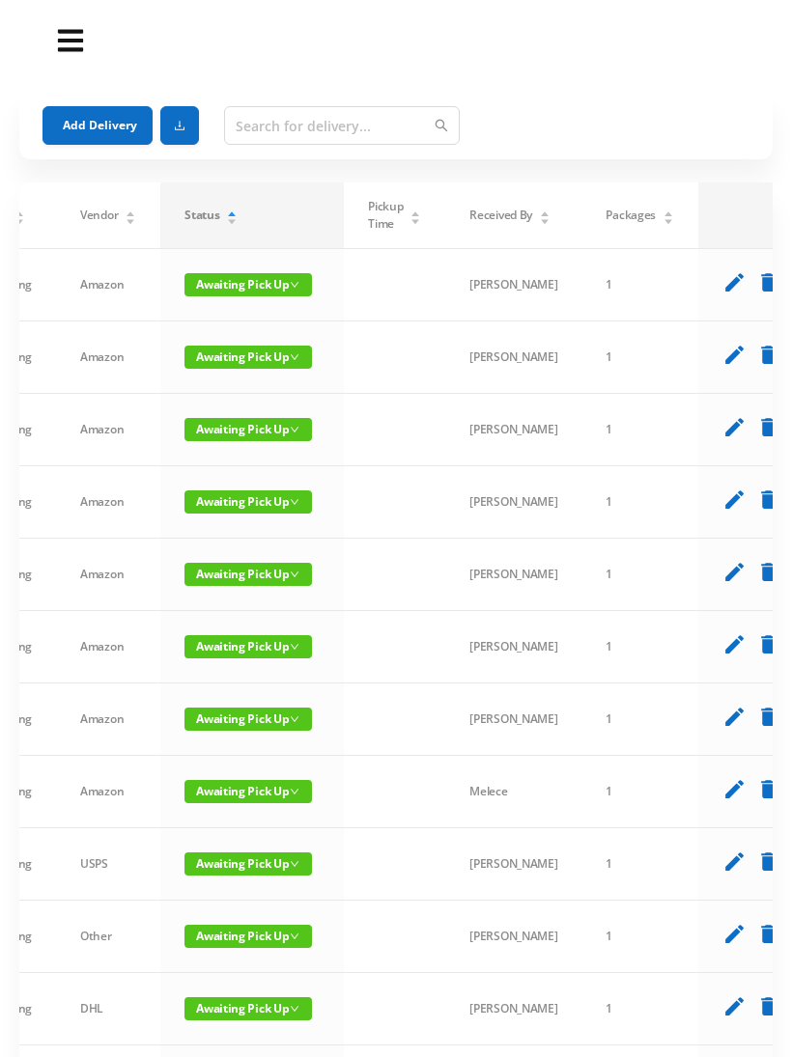
scroll to position [0, 314]
